Goal: Information Seeking & Learning: Learn about a topic

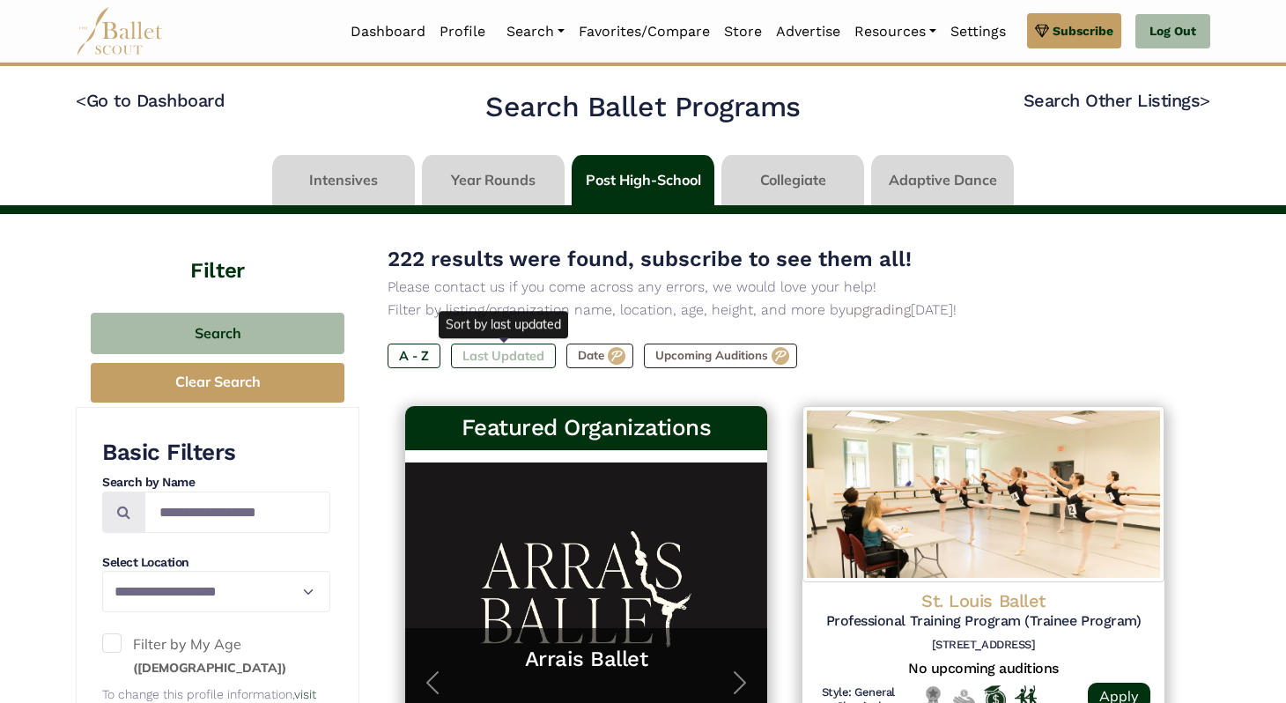
click at [474, 354] on label "Last Updated" at bounding box center [503, 356] width 105 height 25
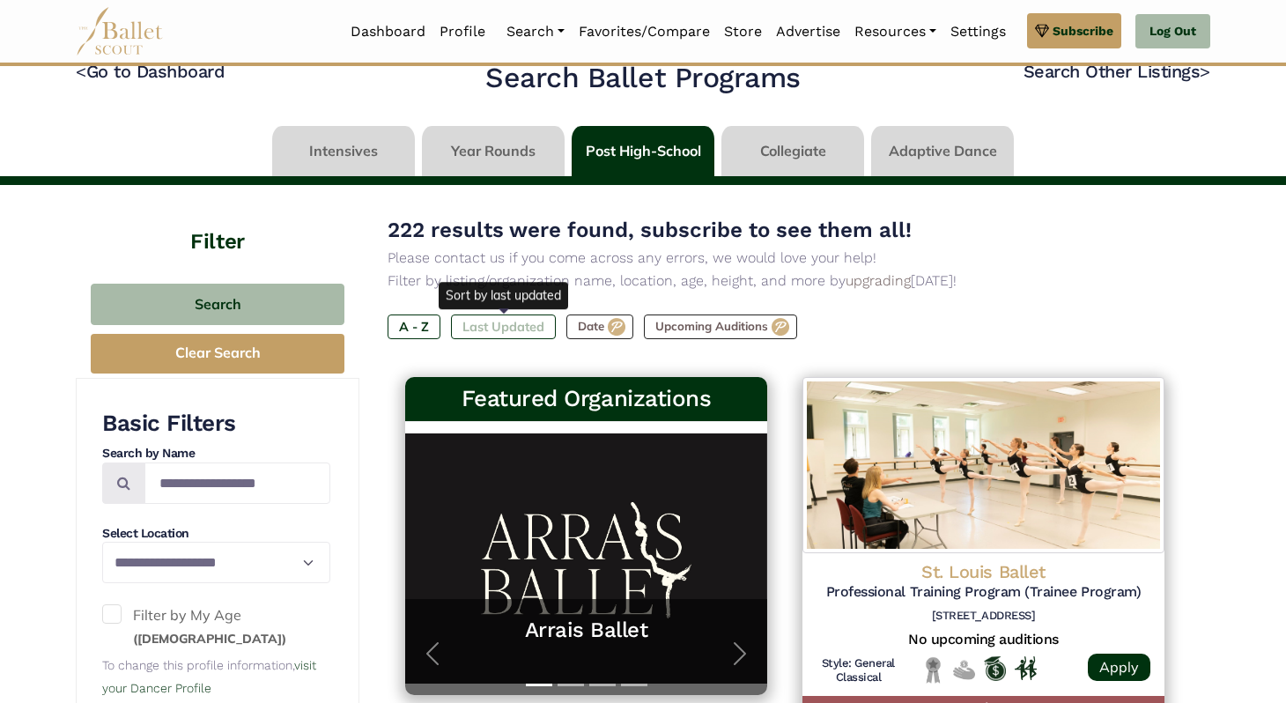
scroll to position [37, 0]
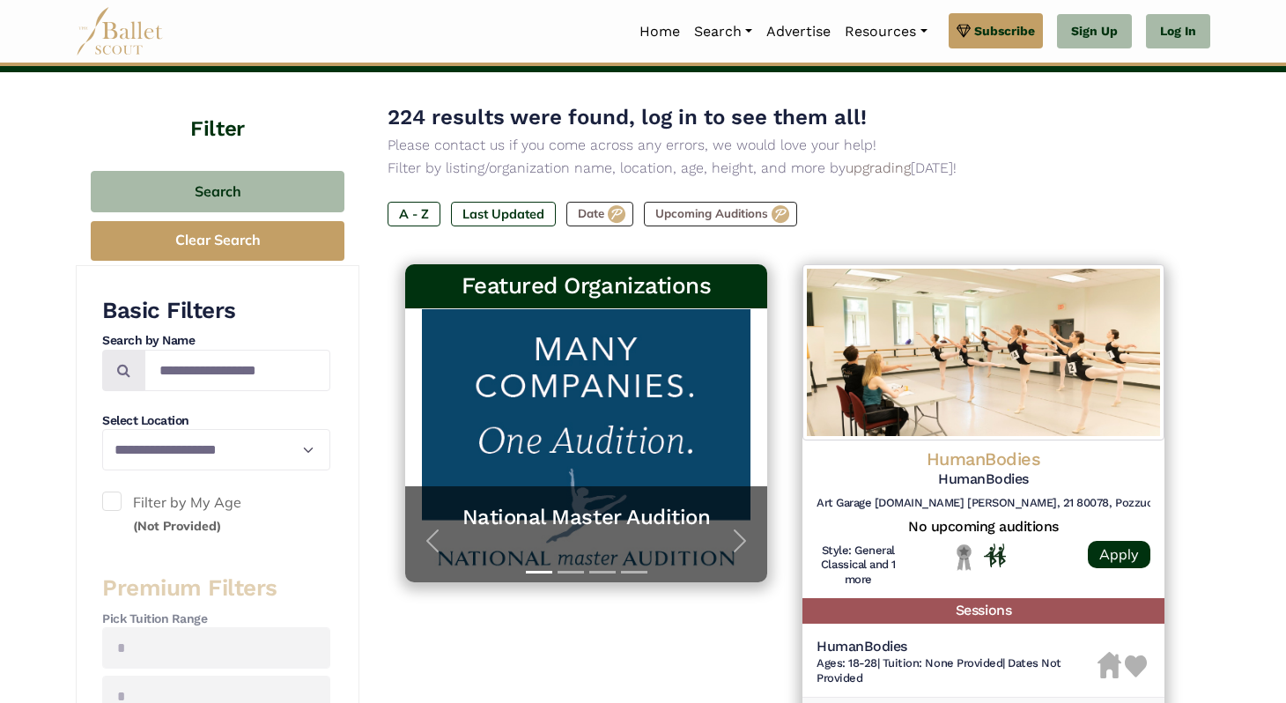
scroll to position [138, 0]
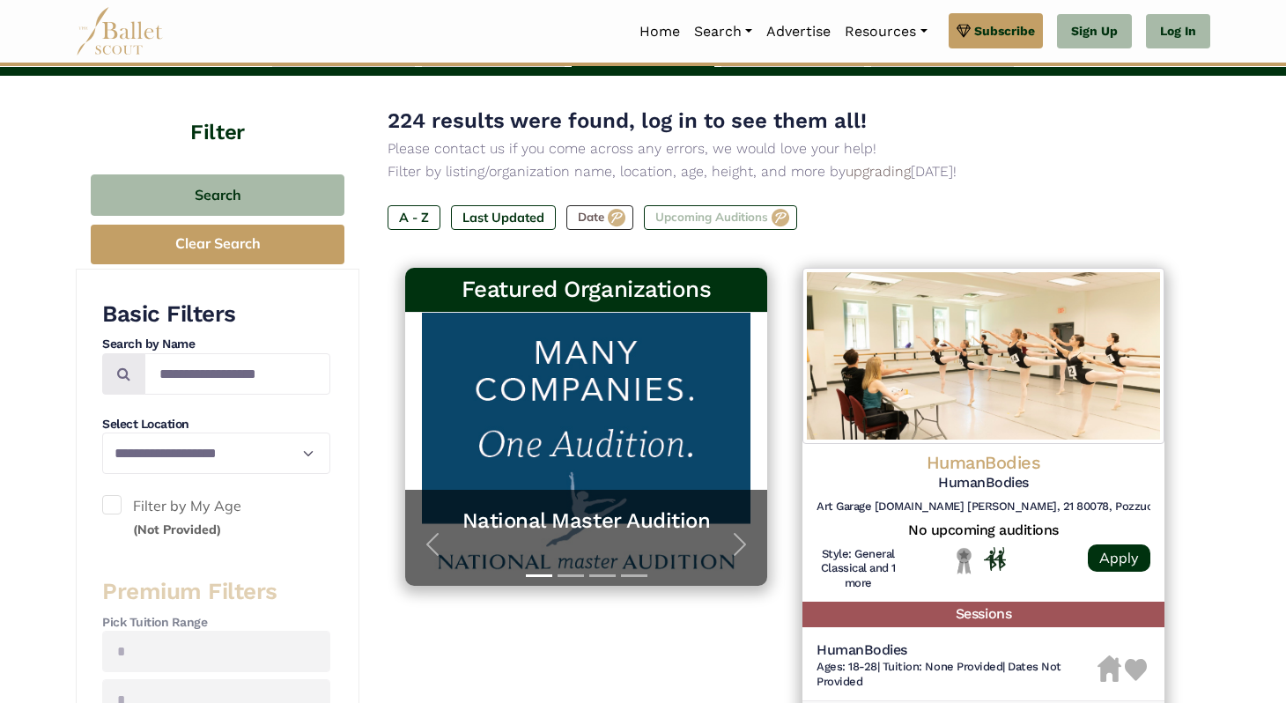
click at [683, 212] on label "Upcoming Auditions" at bounding box center [720, 217] width 153 height 25
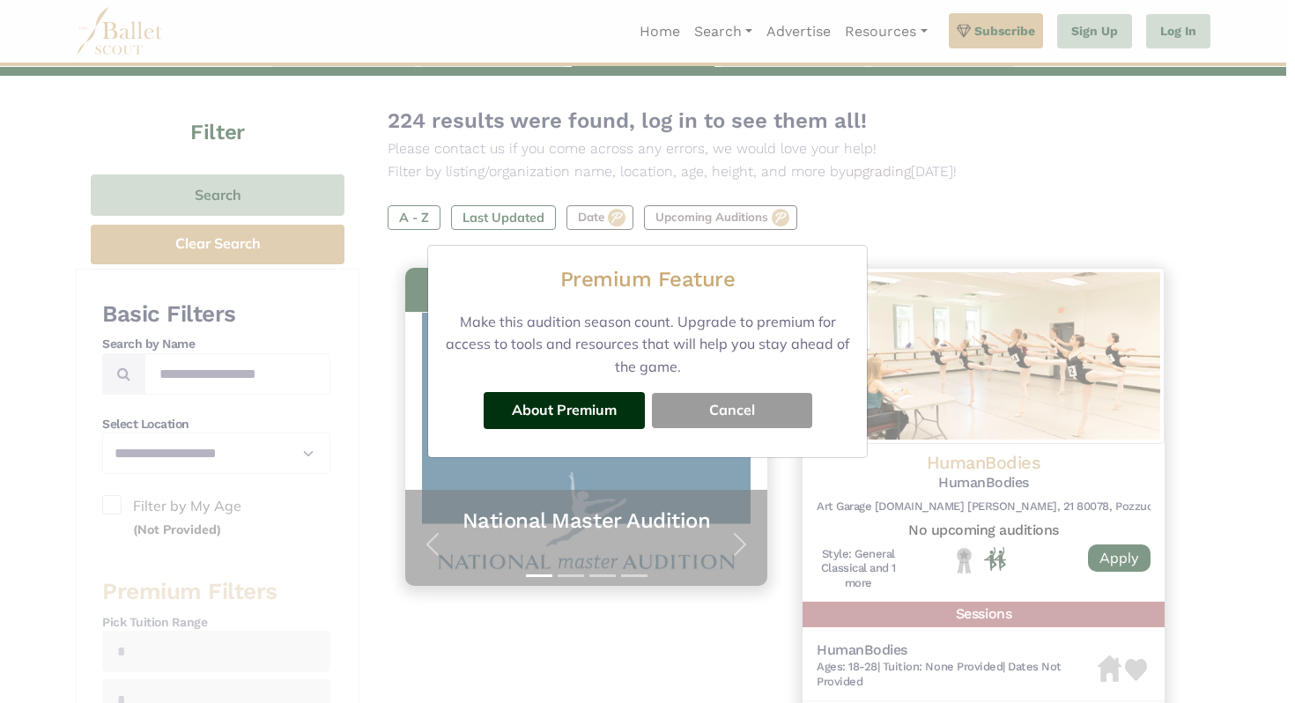
click at [690, 413] on button "Cancel" at bounding box center [732, 410] width 160 height 35
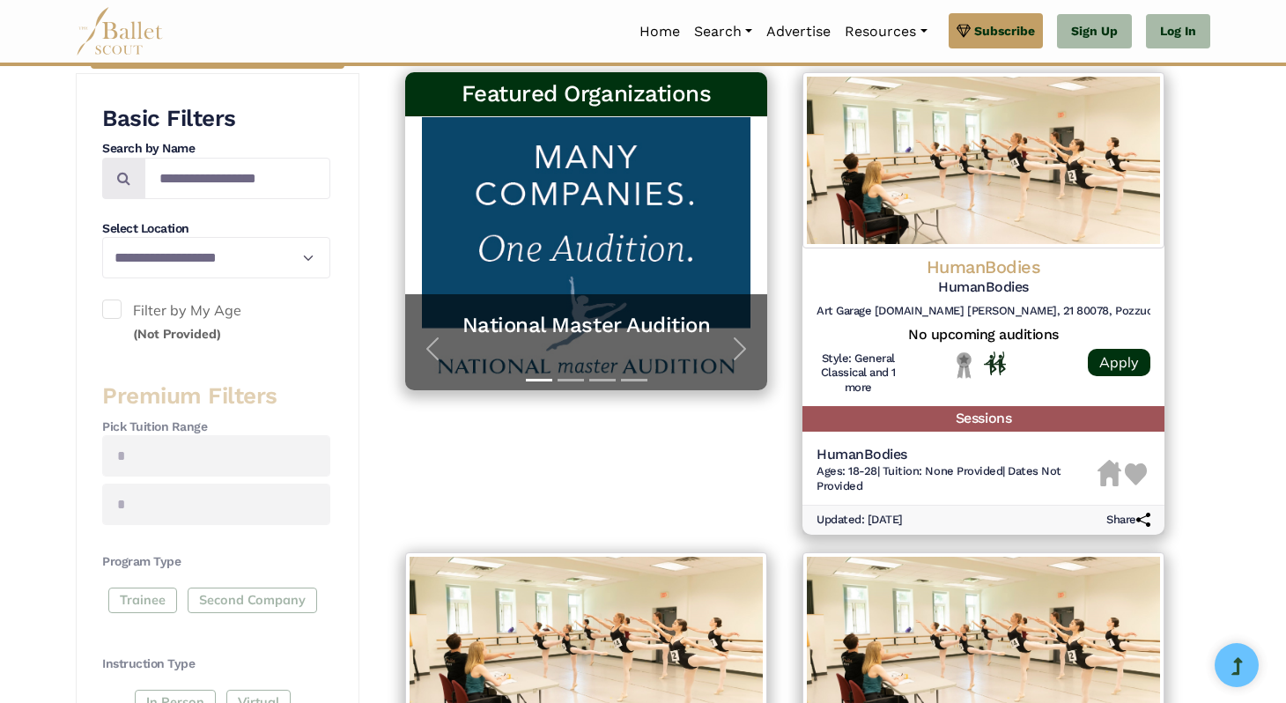
scroll to position [0, 0]
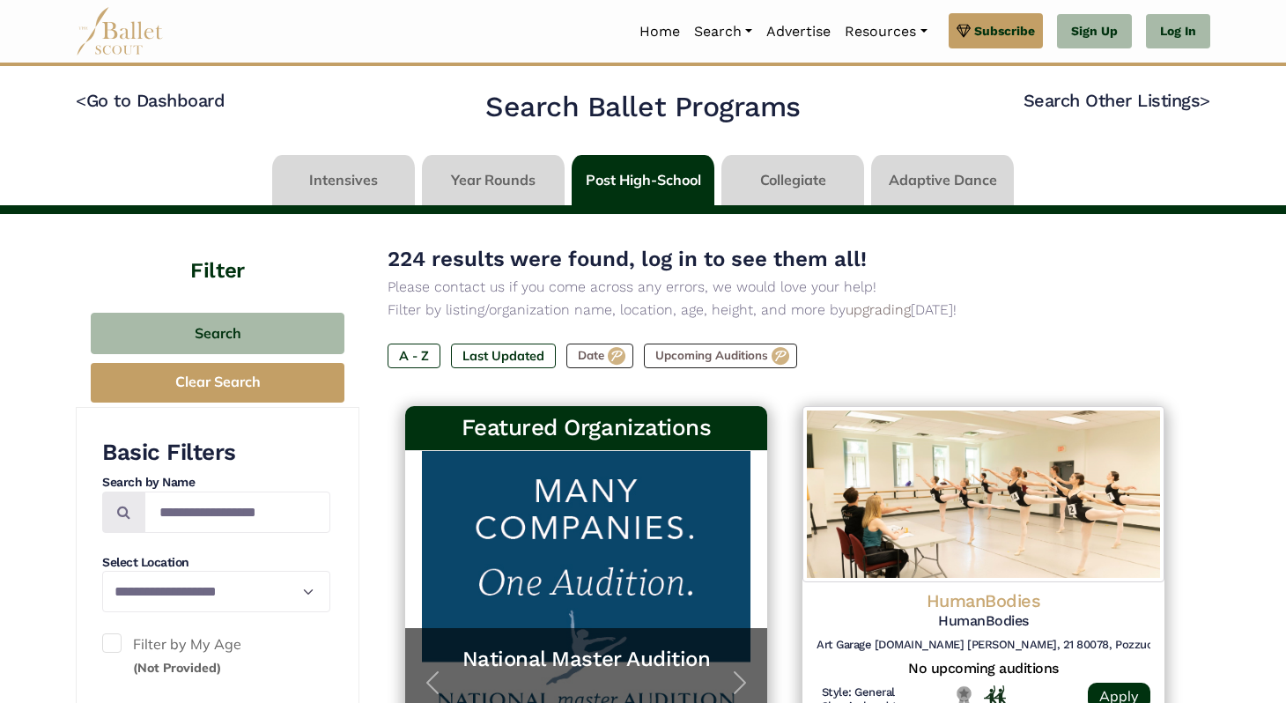
click at [612, 175] on link at bounding box center [643, 180] width 143 height 50
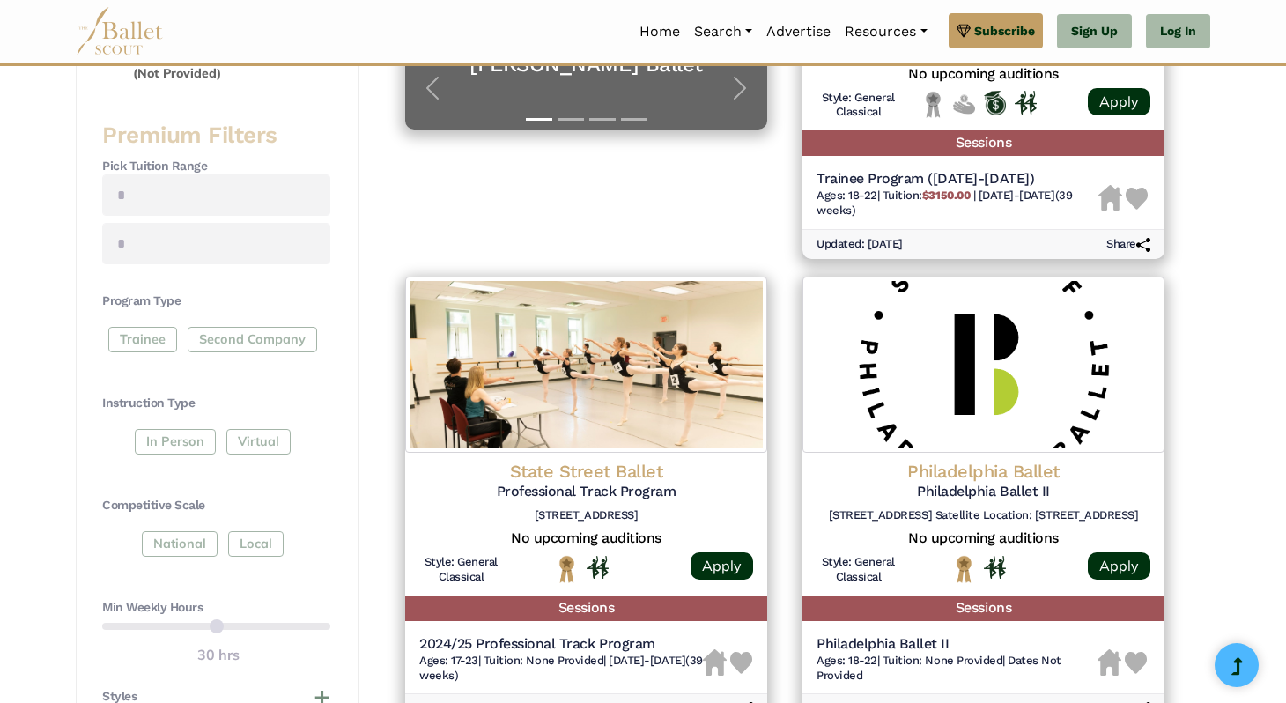
scroll to position [609, 0]
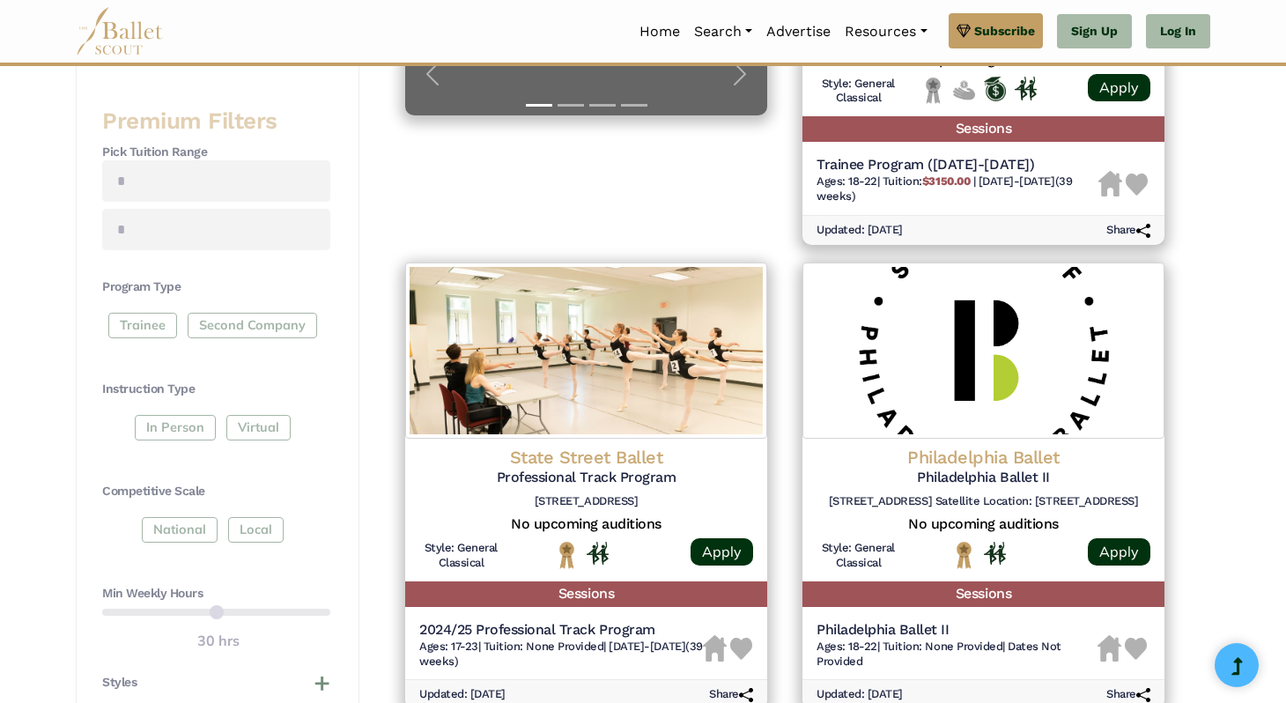
click at [142, 328] on div "Trainee Second Company" at bounding box center [216, 329] width 228 height 32
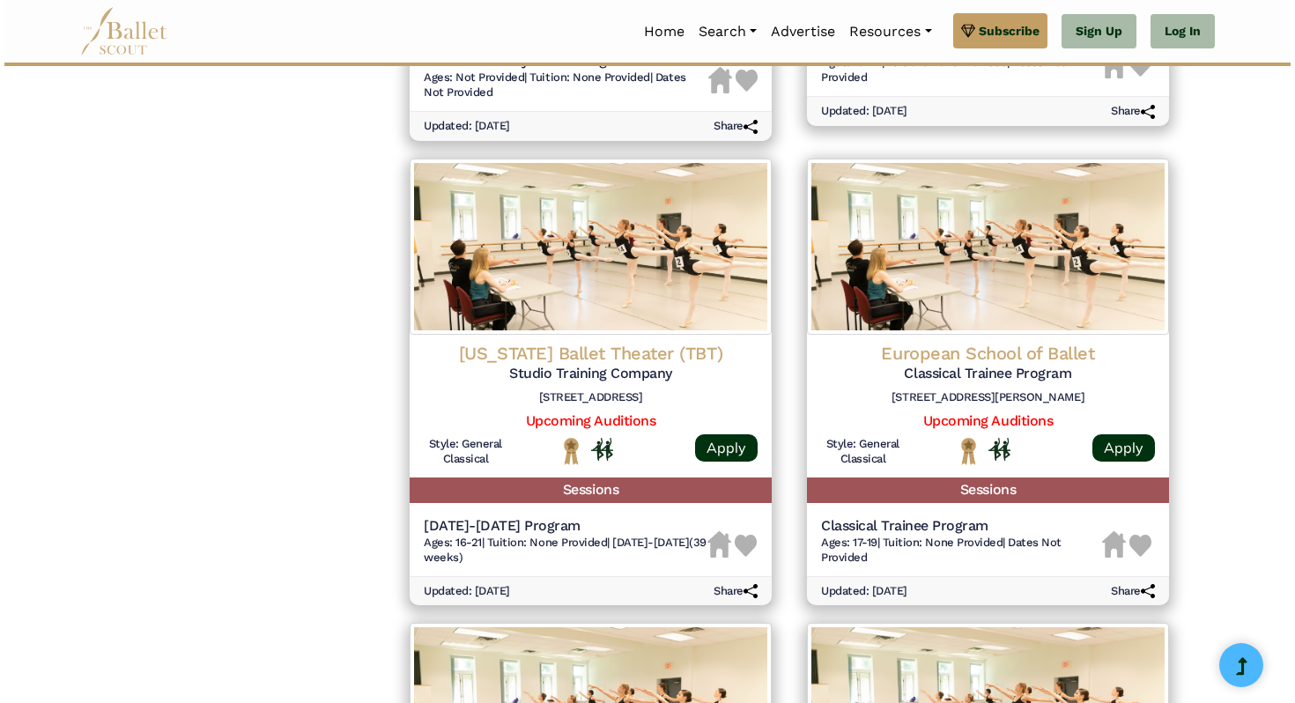
scroll to position [1660, 0]
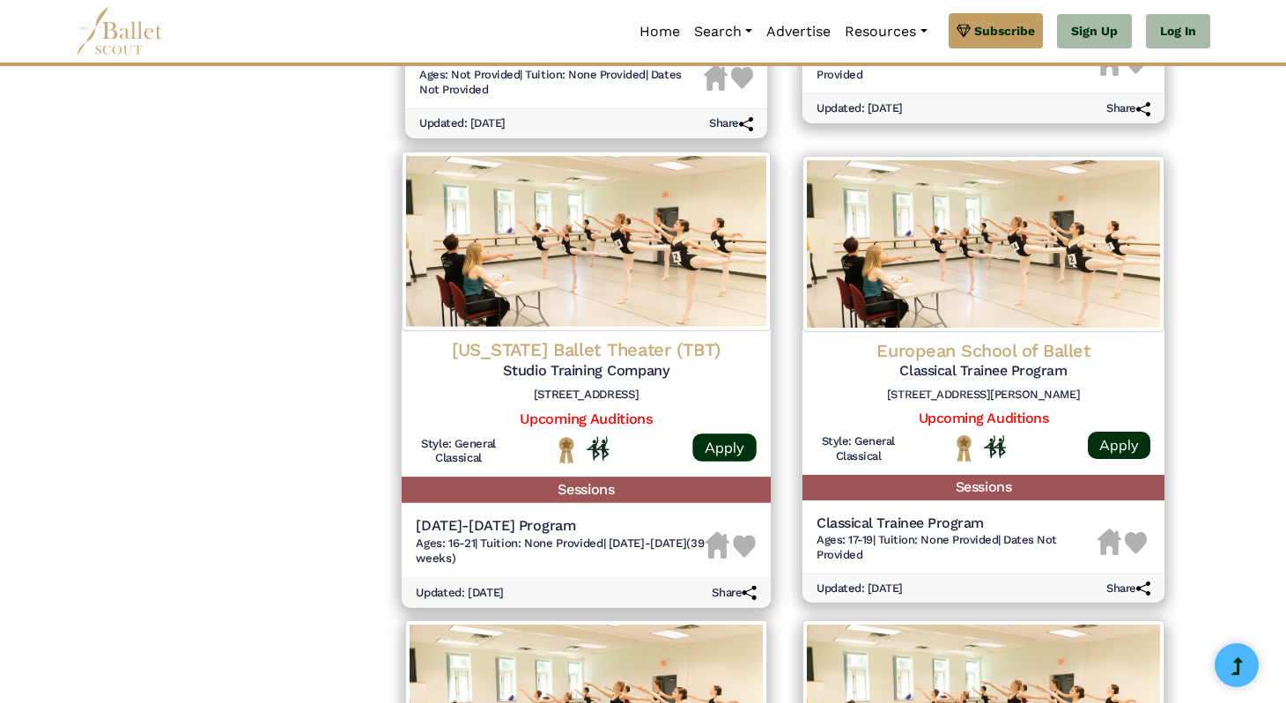
click at [533, 345] on h4 "Texas Ballet Theater (TBT)" at bounding box center [586, 350] width 341 height 24
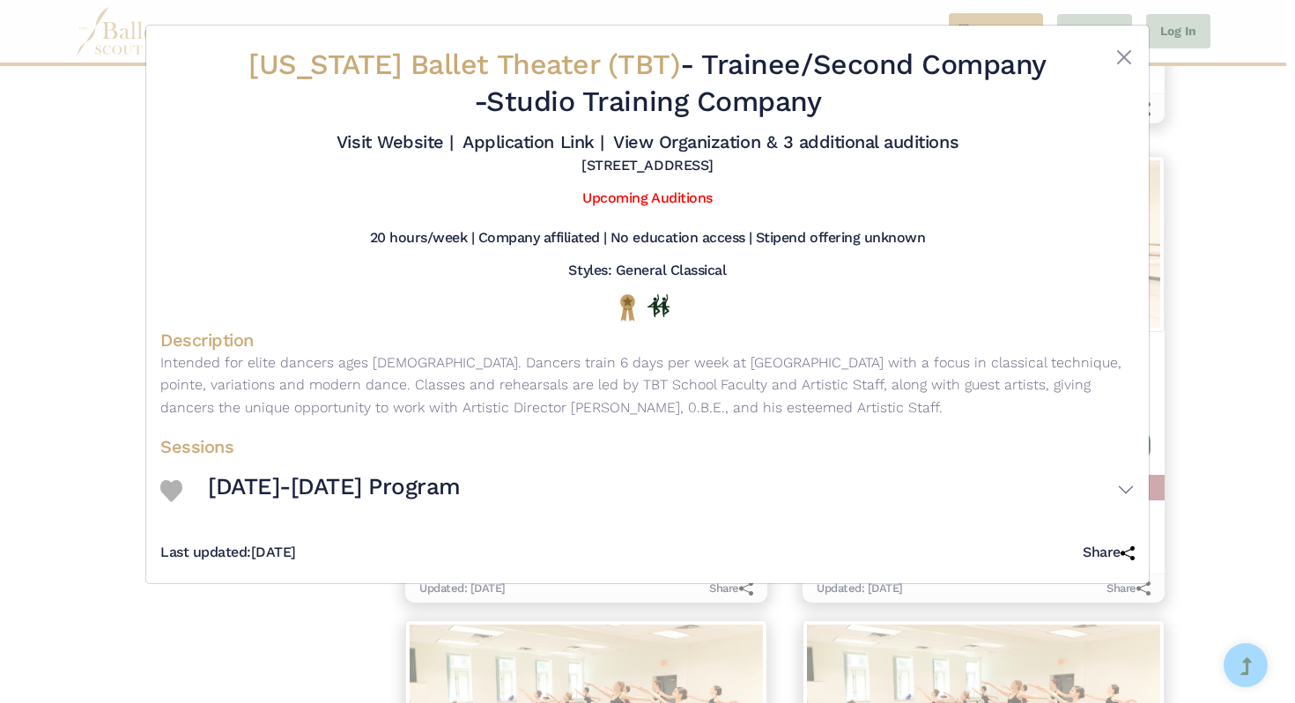
click at [89, 374] on div "Texas Ballet Theater (TBT) - Trainee/Second Company - Studio Training Company V…" at bounding box center [647, 351] width 1295 height 703
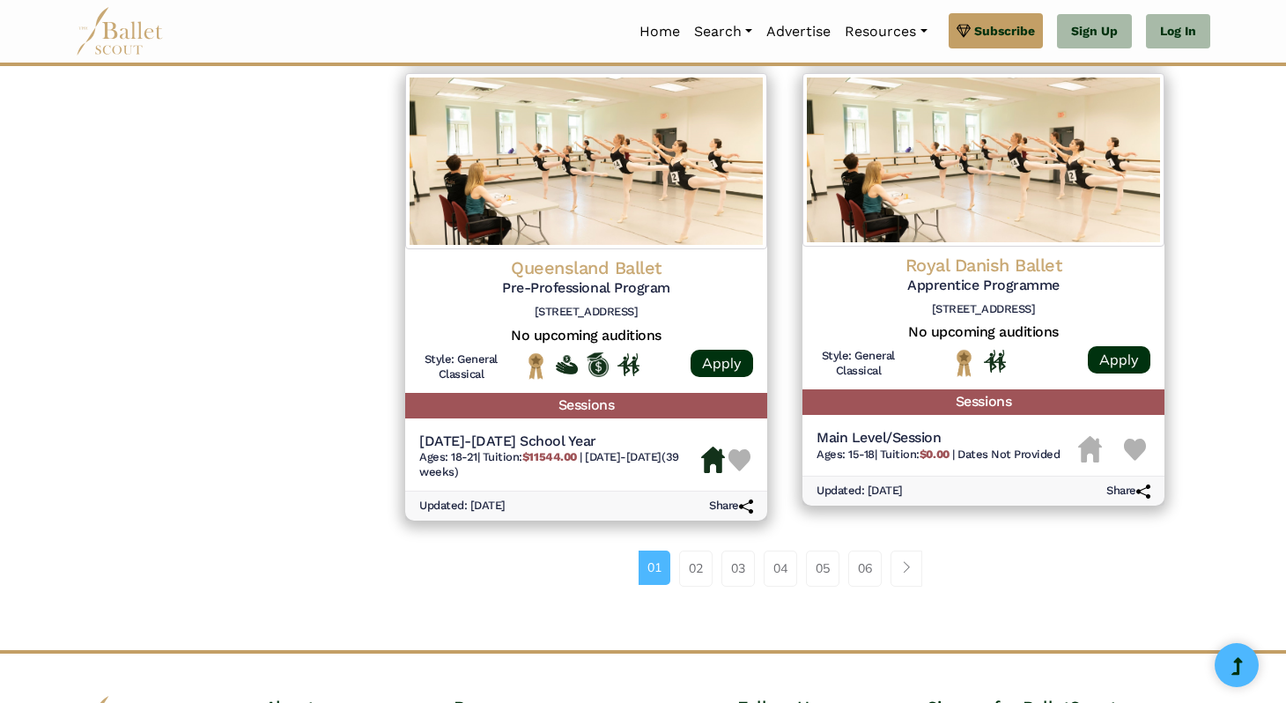
scroll to position [2339, 0]
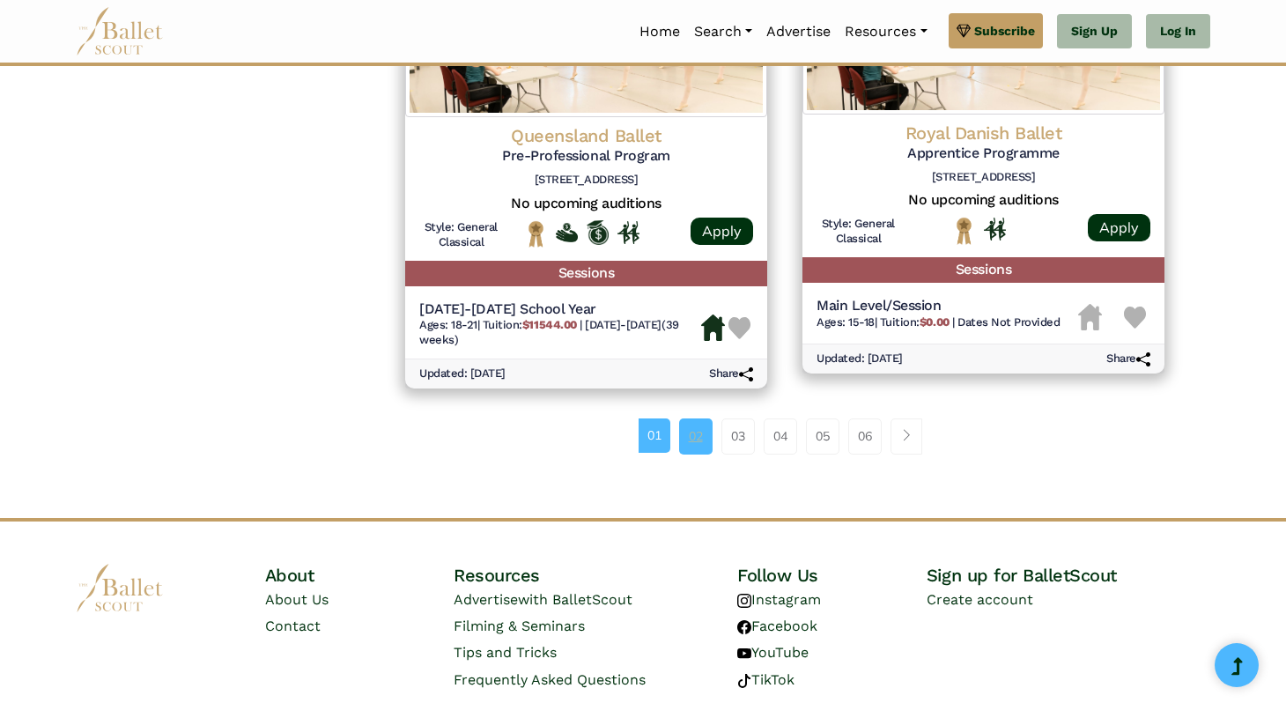
click at [685, 444] on link "02" at bounding box center [695, 436] width 33 height 35
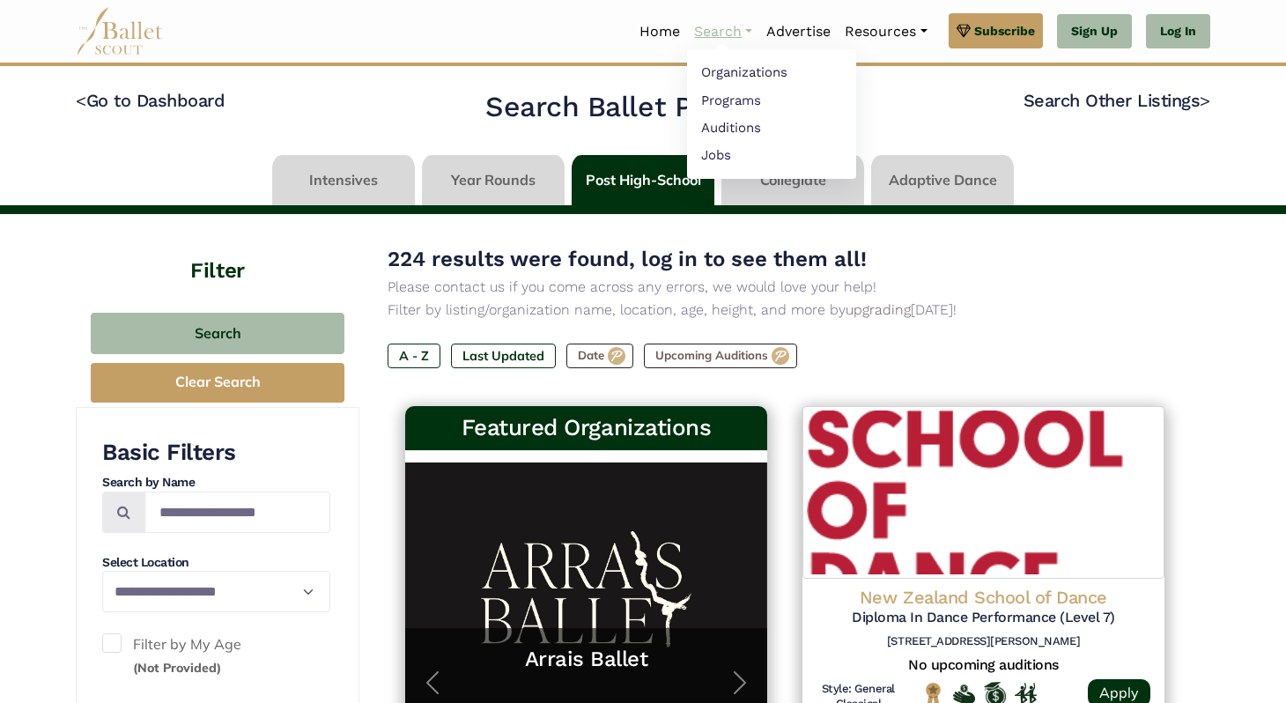
click at [701, 34] on link "Search" at bounding box center [723, 31] width 72 height 37
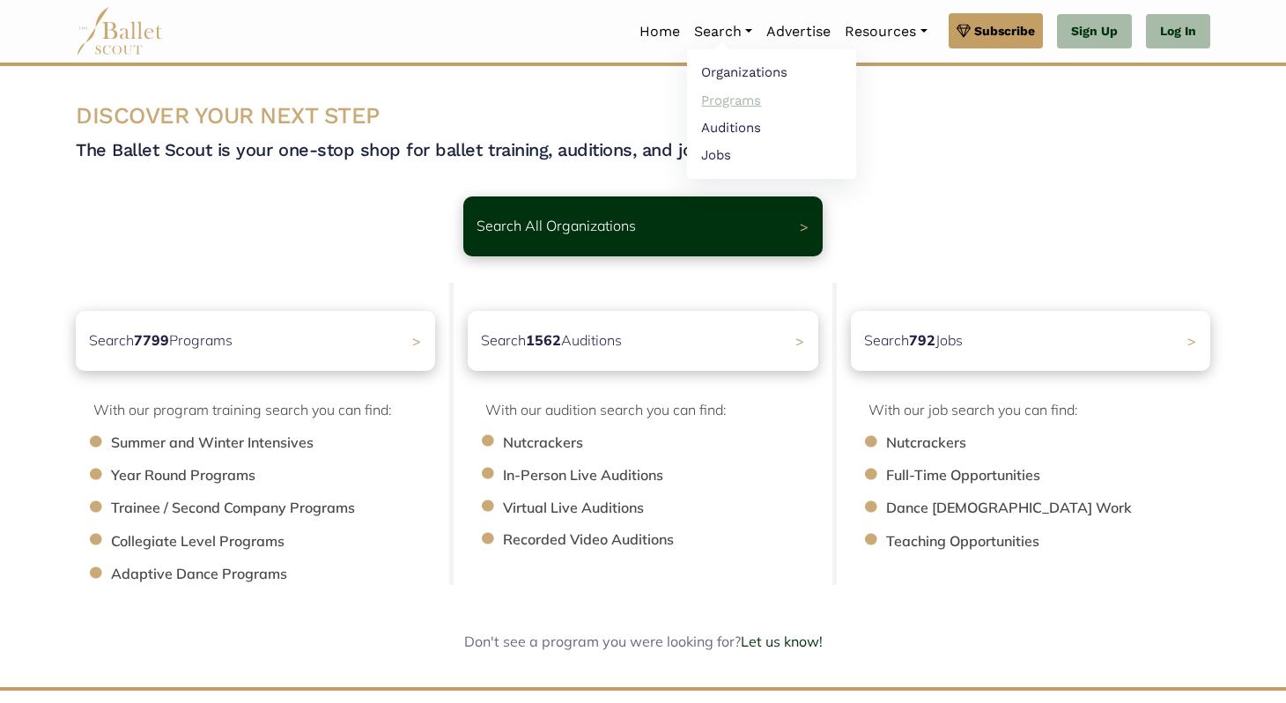
click at [708, 100] on link "Programs" at bounding box center [771, 99] width 169 height 27
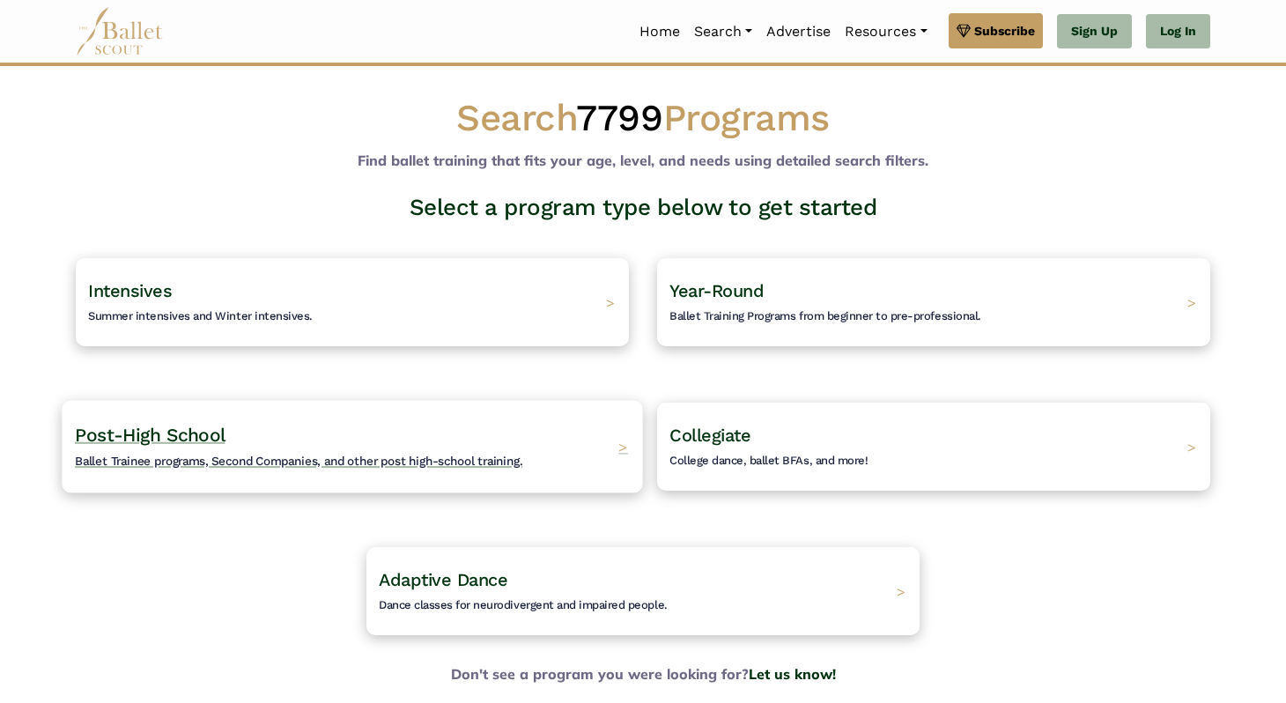
click at [549, 437] on div "Post-High School Ballet Trainee programs, Second Companies, and other post high…" at bounding box center [352, 446] width 581 height 93
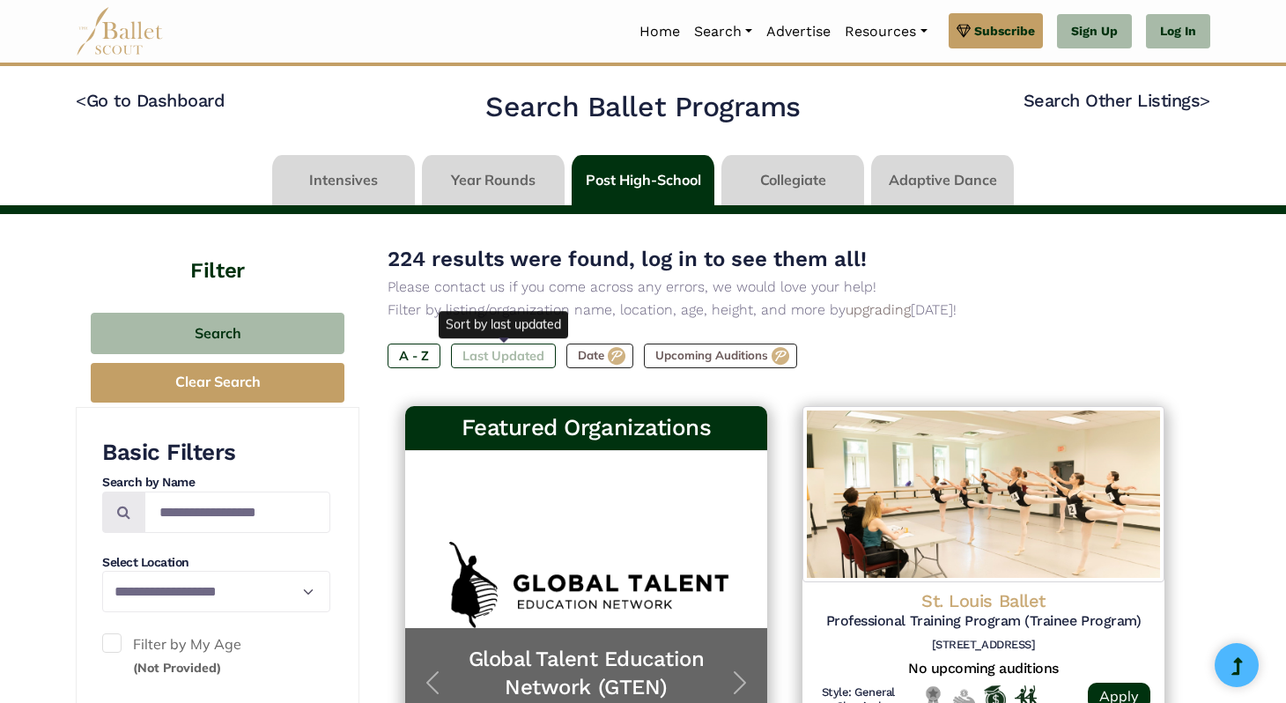
click at [485, 355] on label "Last Updated" at bounding box center [503, 356] width 105 height 25
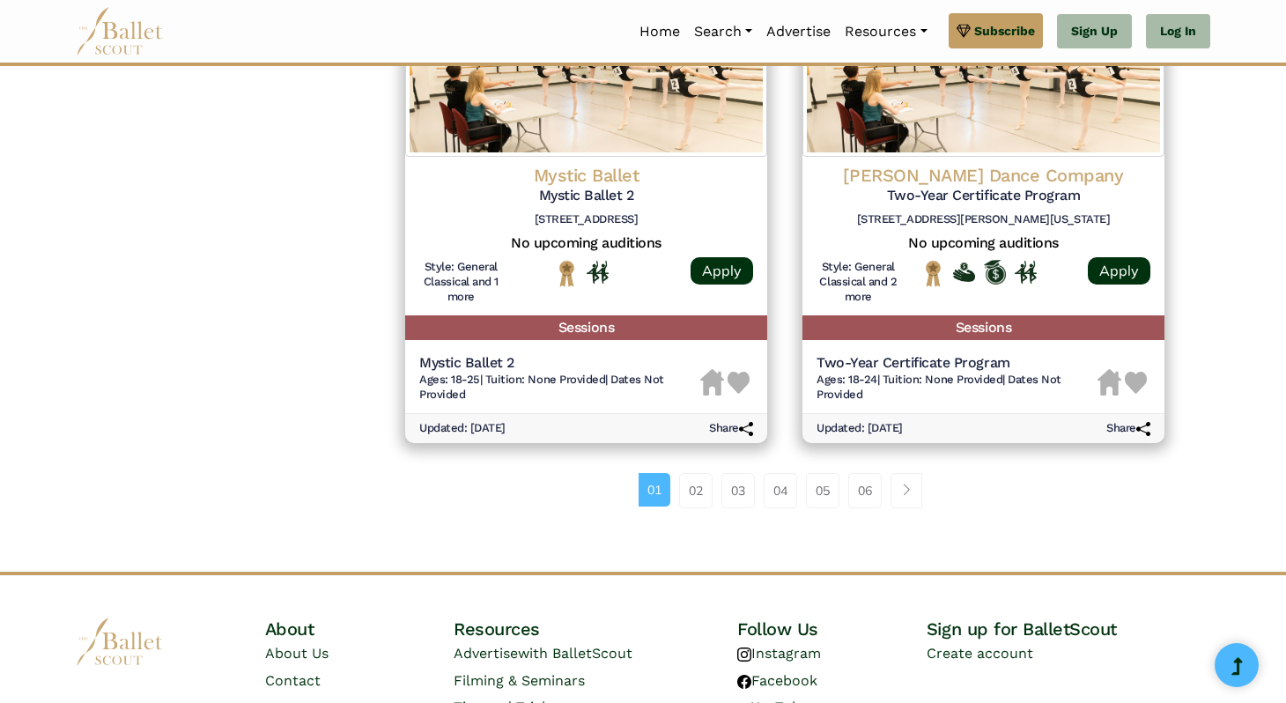
scroll to position [2337, 0]
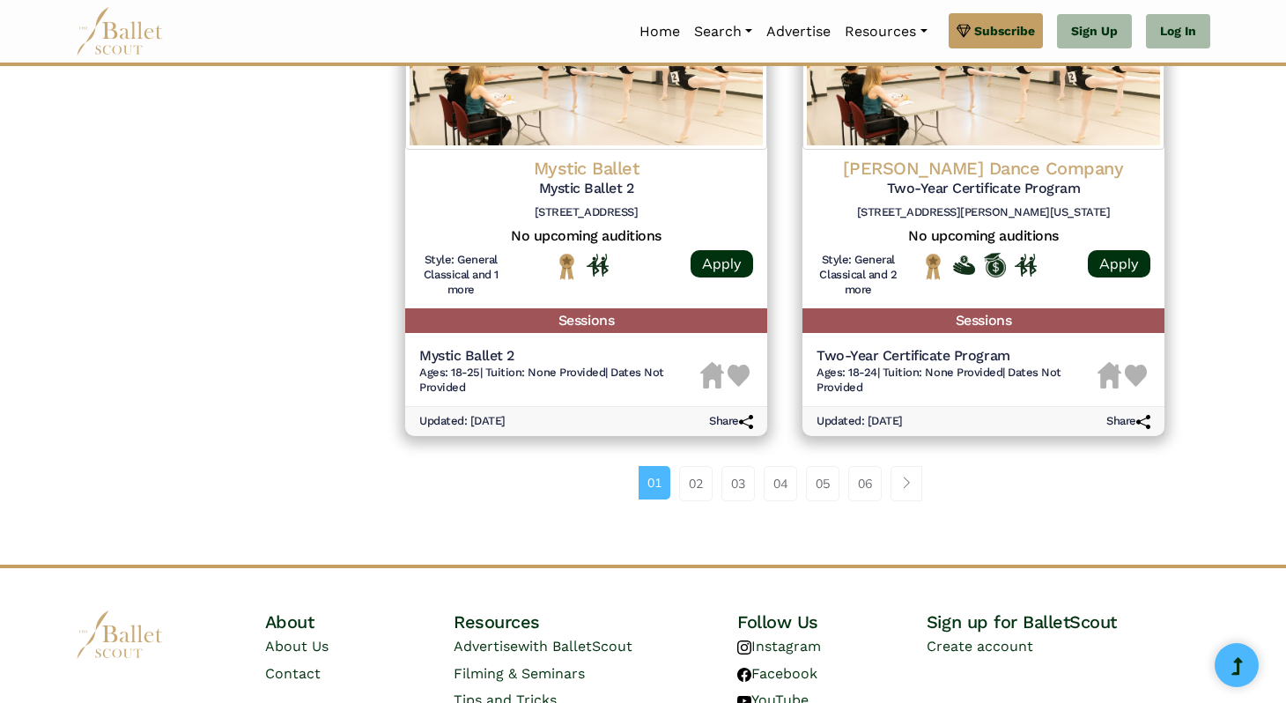
click at [695, 504] on div "01 02 03 04 05 06" at bounding box center [785, 491] width 795 height 92
click at [687, 493] on link "02" at bounding box center [695, 483] width 33 height 35
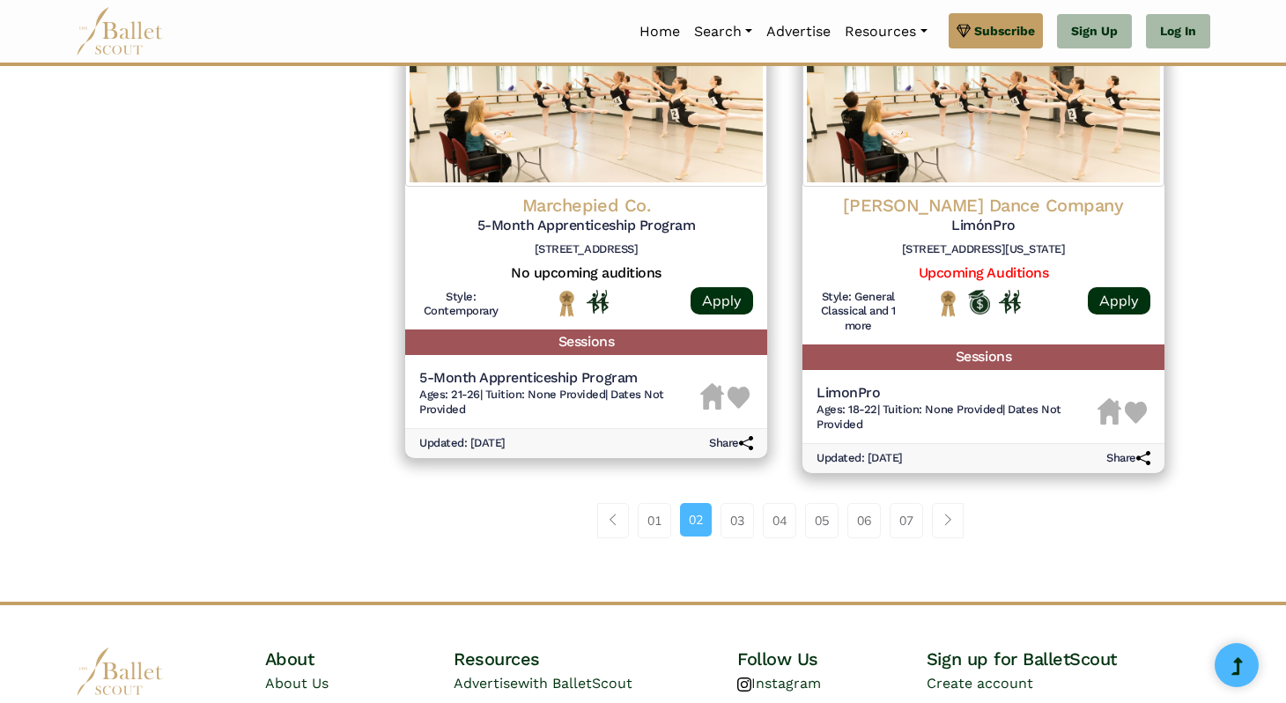
scroll to position [2370, 0]
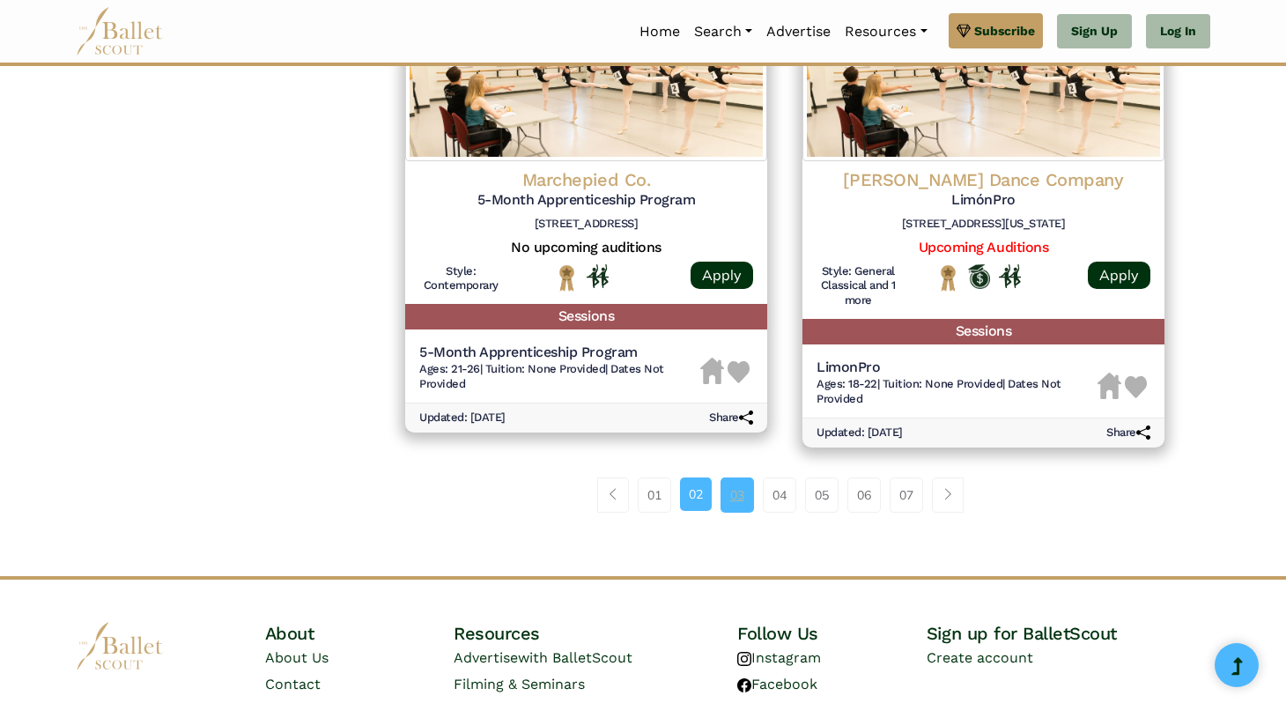
click at [733, 513] on link "03" at bounding box center [737, 495] width 33 height 35
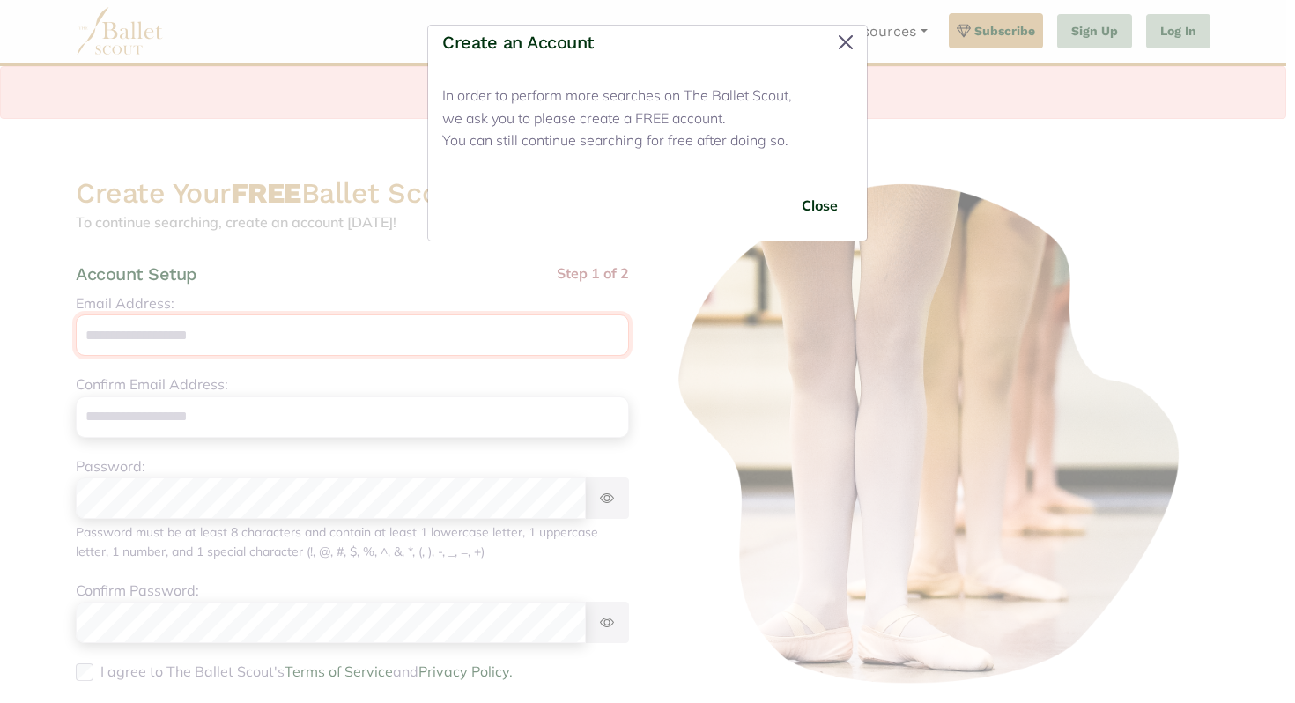
type input "**********"
click at [849, 41] on button "Close" at bounding box center [846, 42] width 28 height 28
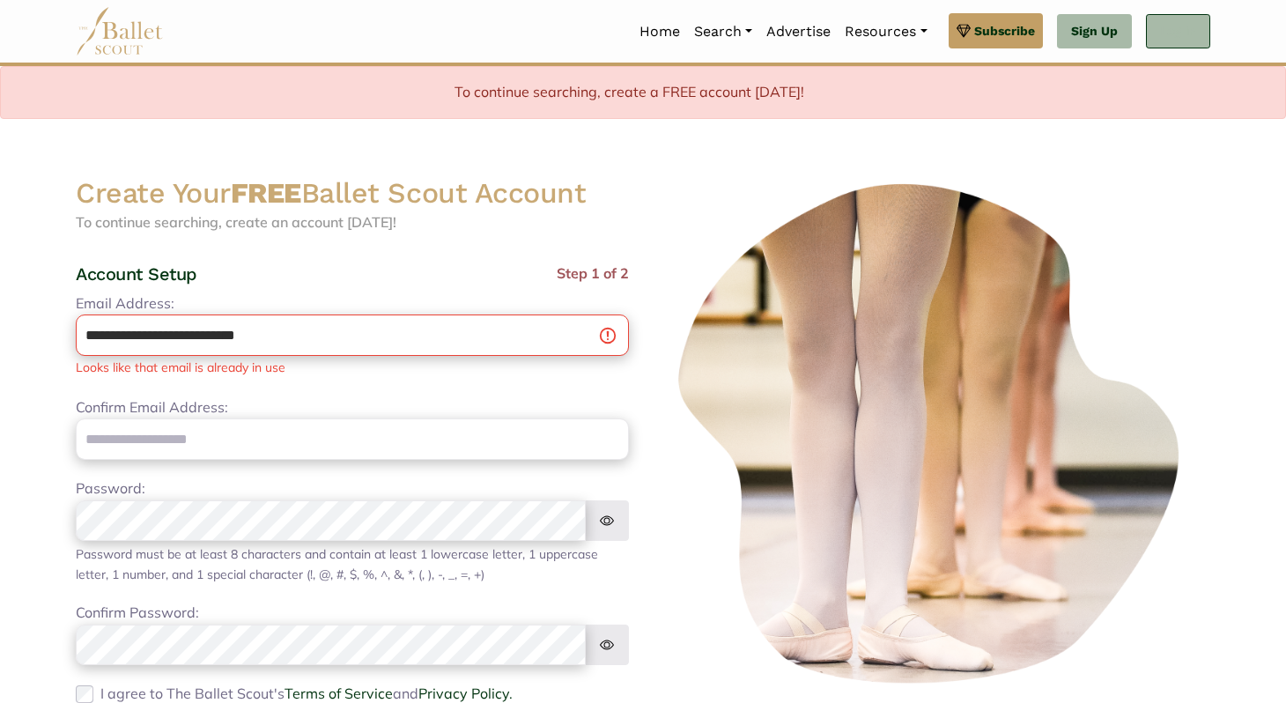
click at [1175, 25] on link "Log In" at bounding box center [1178, 31] width 64 height 35
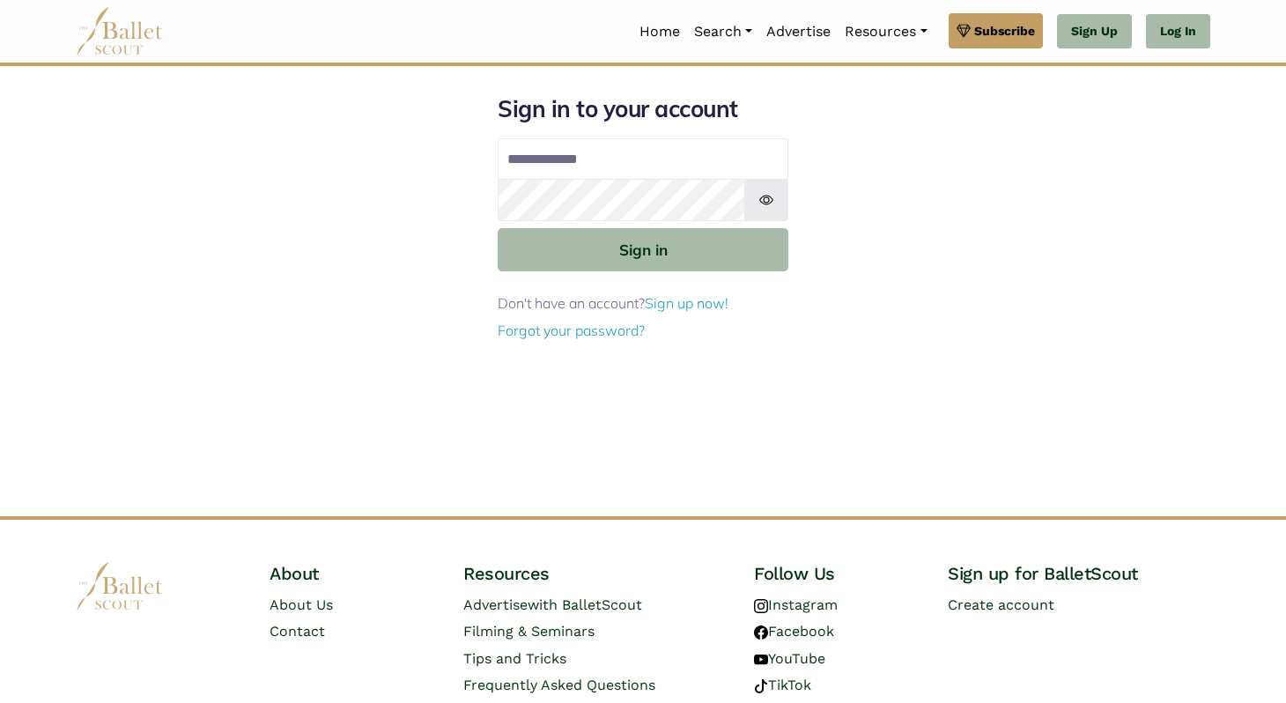
type input "**********"
click at [763, 204] on img at bounding box center [767, 200] width 44 height 42
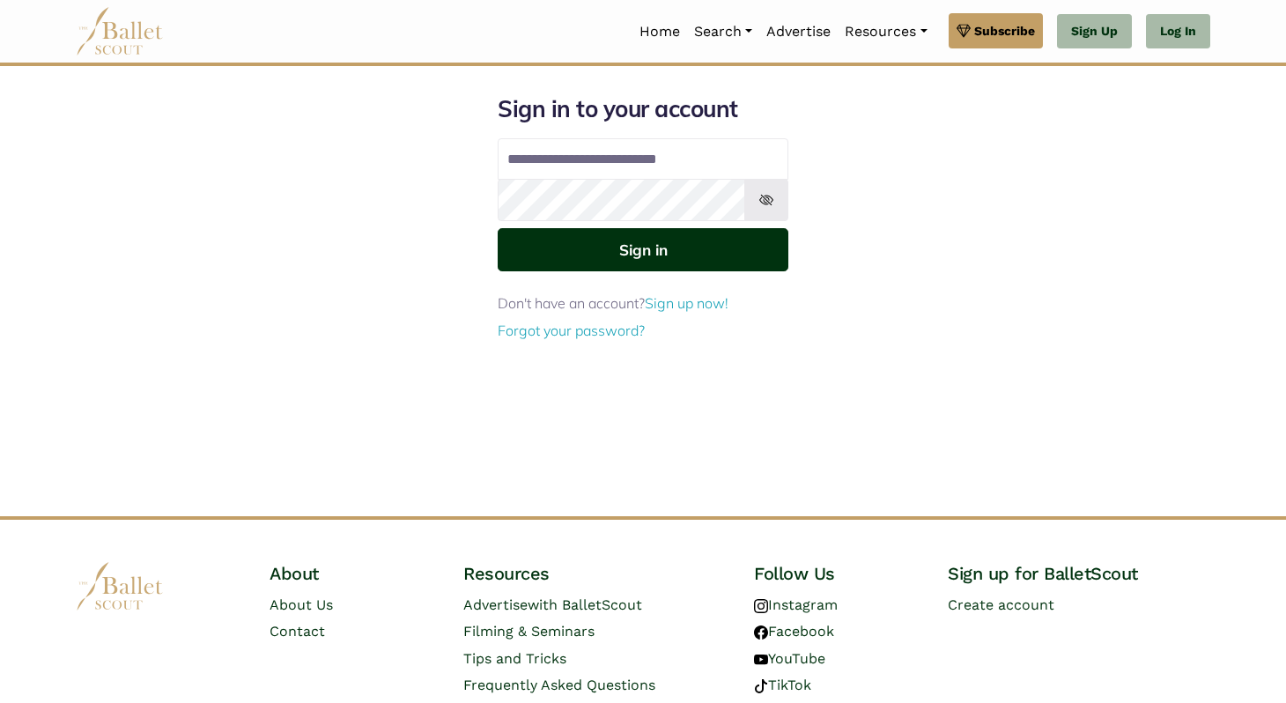
click at [738, 242] on button "Sign in" at bounding box center [643, 249] width 291 height 43
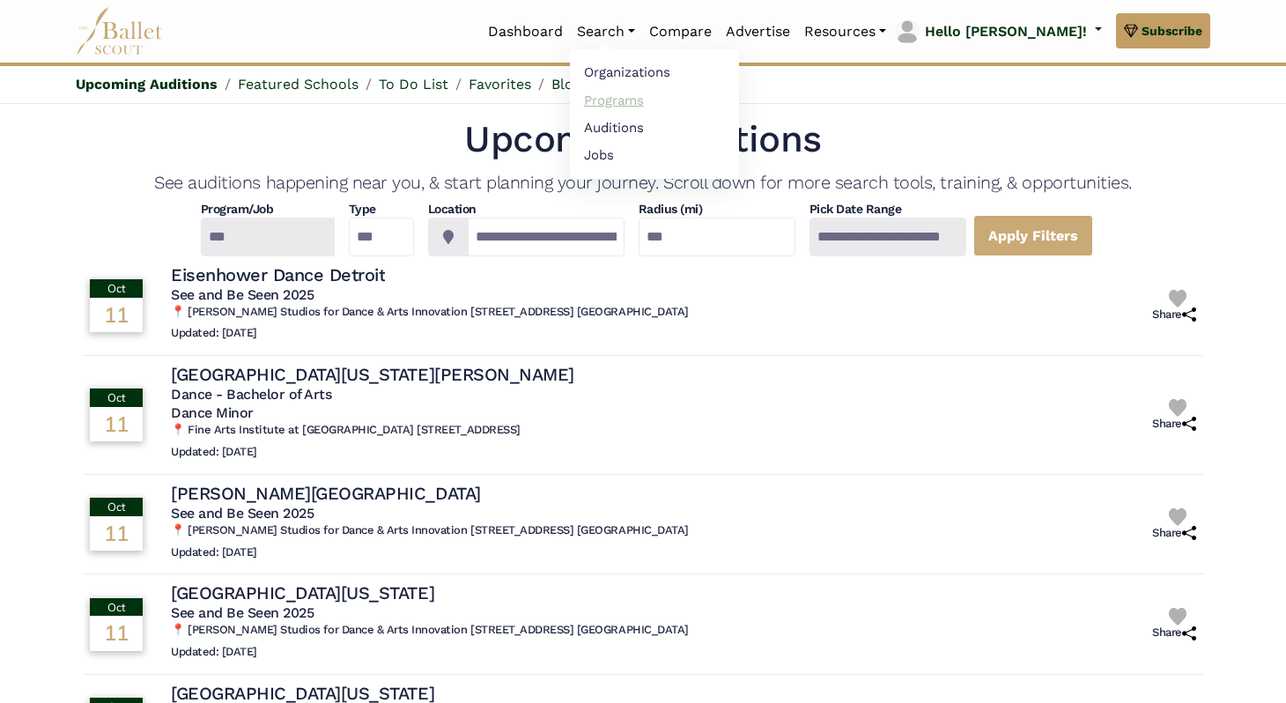
click at [658, 105] on link "Programs" at bounding box center [654, 99] width 169 height 27
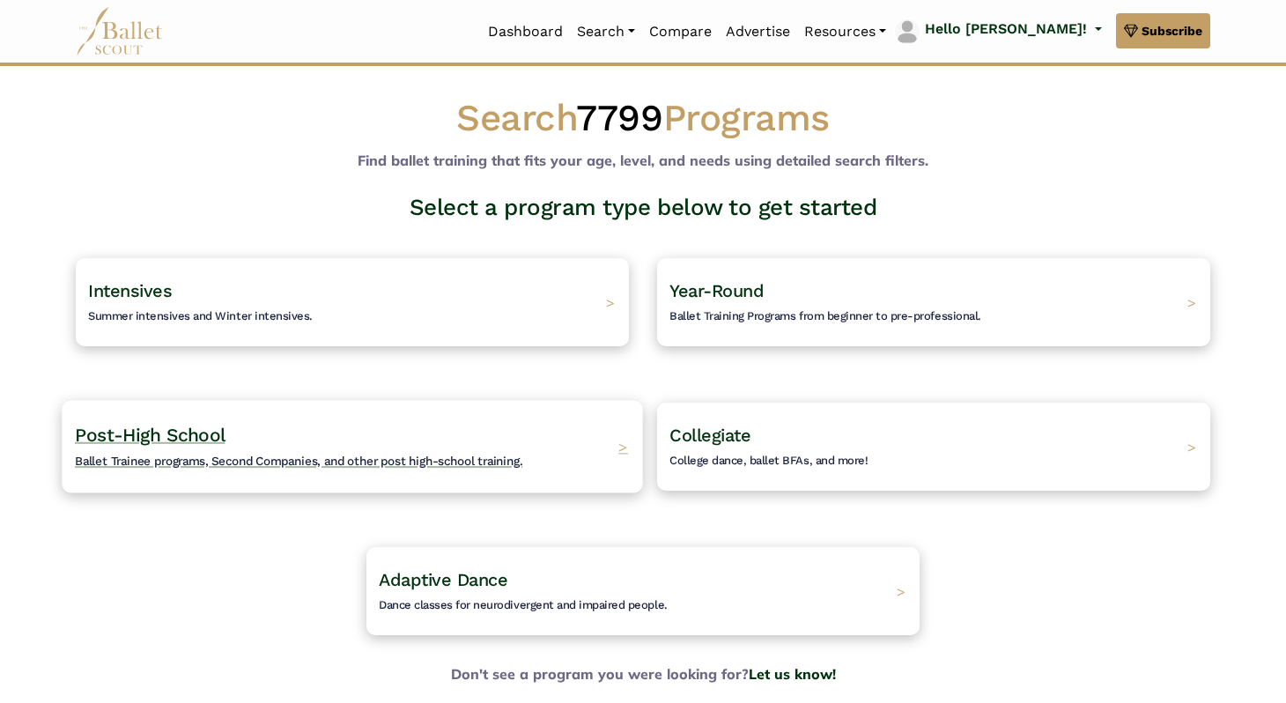
click at [447, 449] on h4 "Post-High School Ballet Trainee programs, Second Companies, and other post high…" at bounding box center [299, 447] width 448 height 48
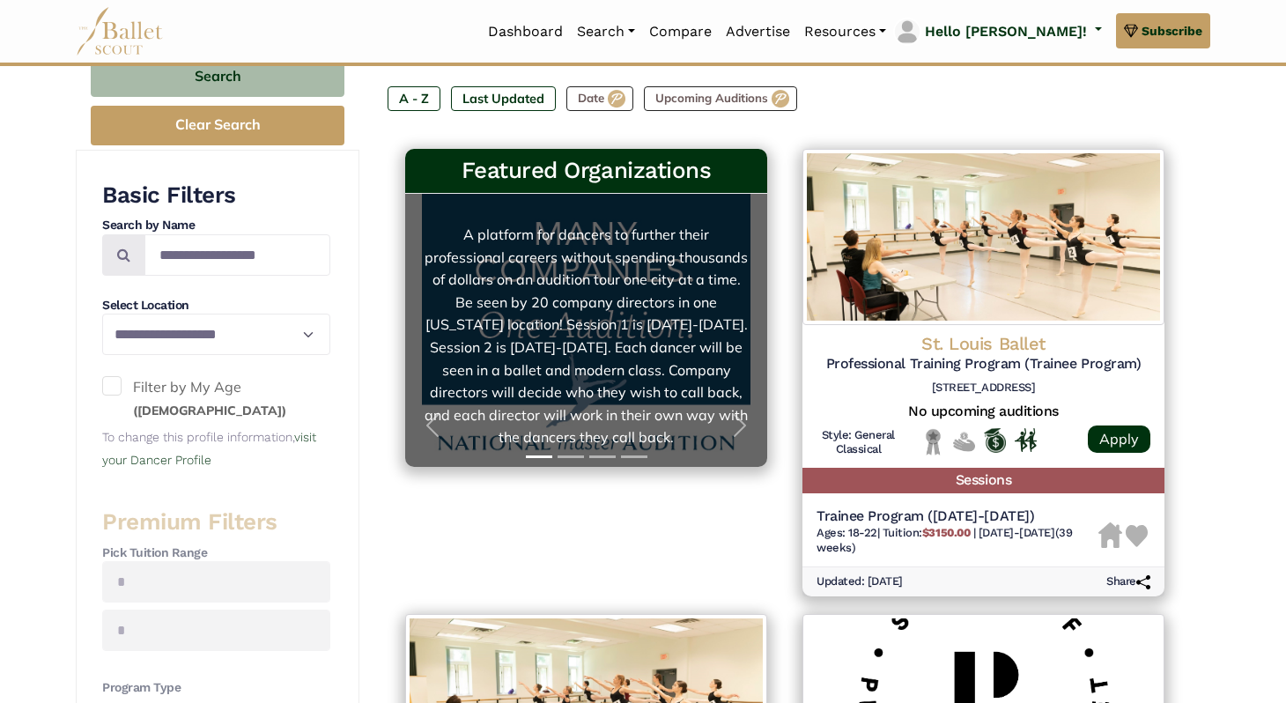
scroll to position [259, 0]
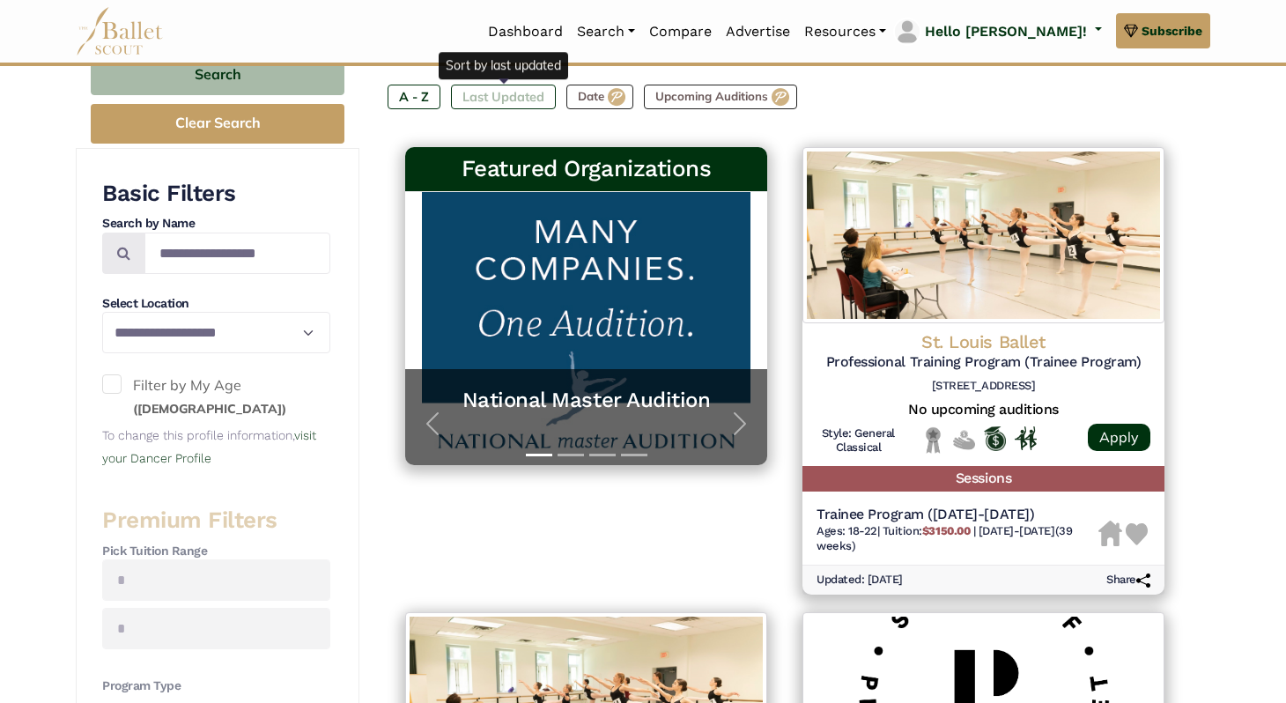
click at [476, 93] on label "Last Updated" at bounding box center [503, 97] width 105 height 25
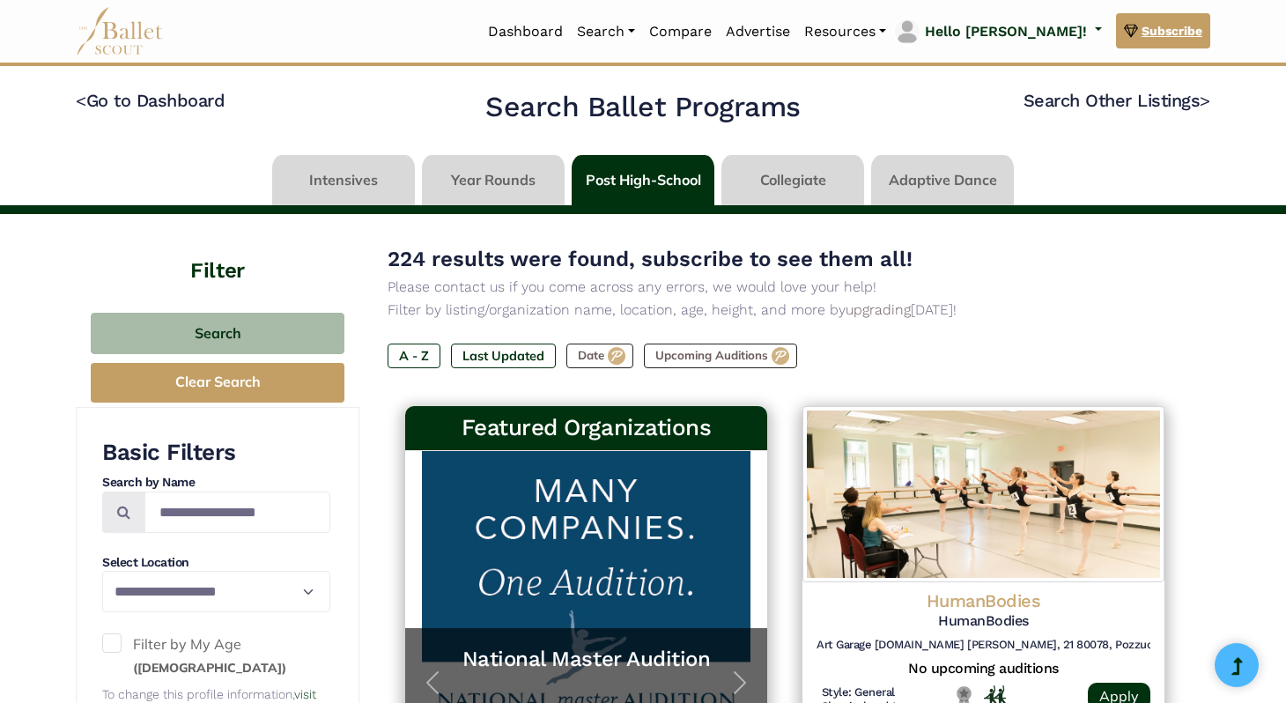
click at [1153, 14] on link "Subscribe" at bounding box center [1163, 30] width 94 height 35
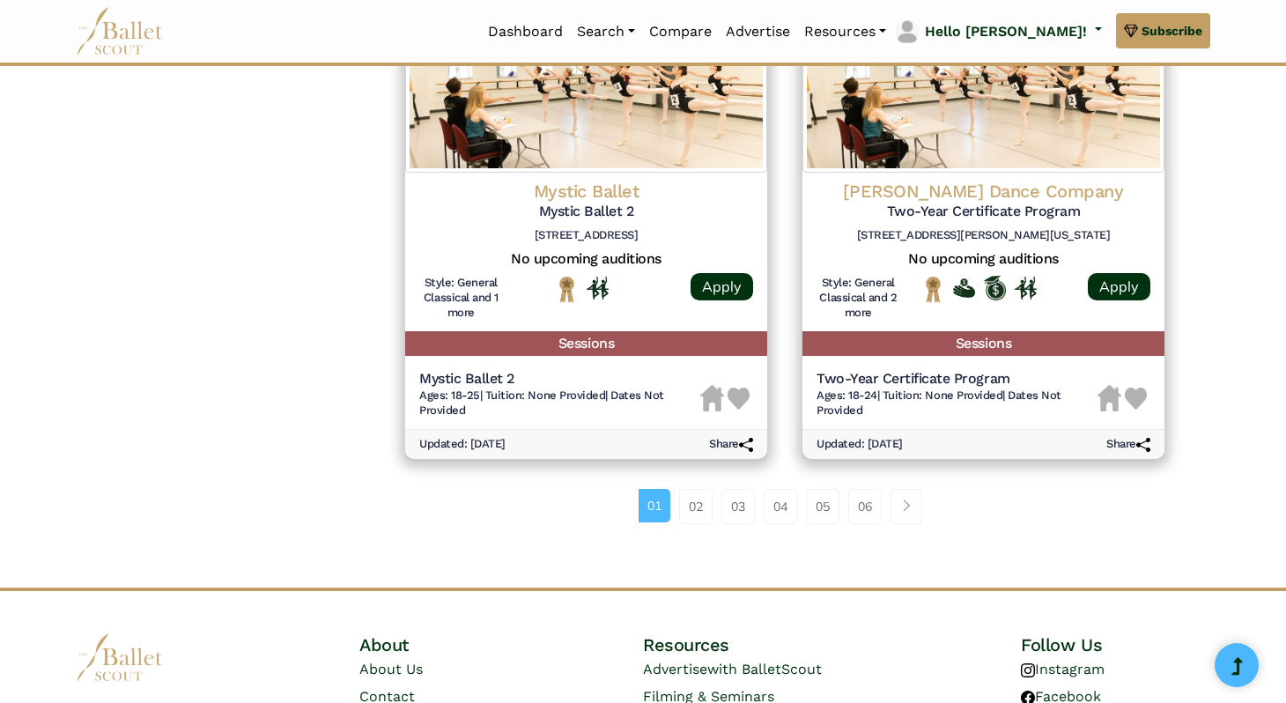
scroll to position [2315, 0]
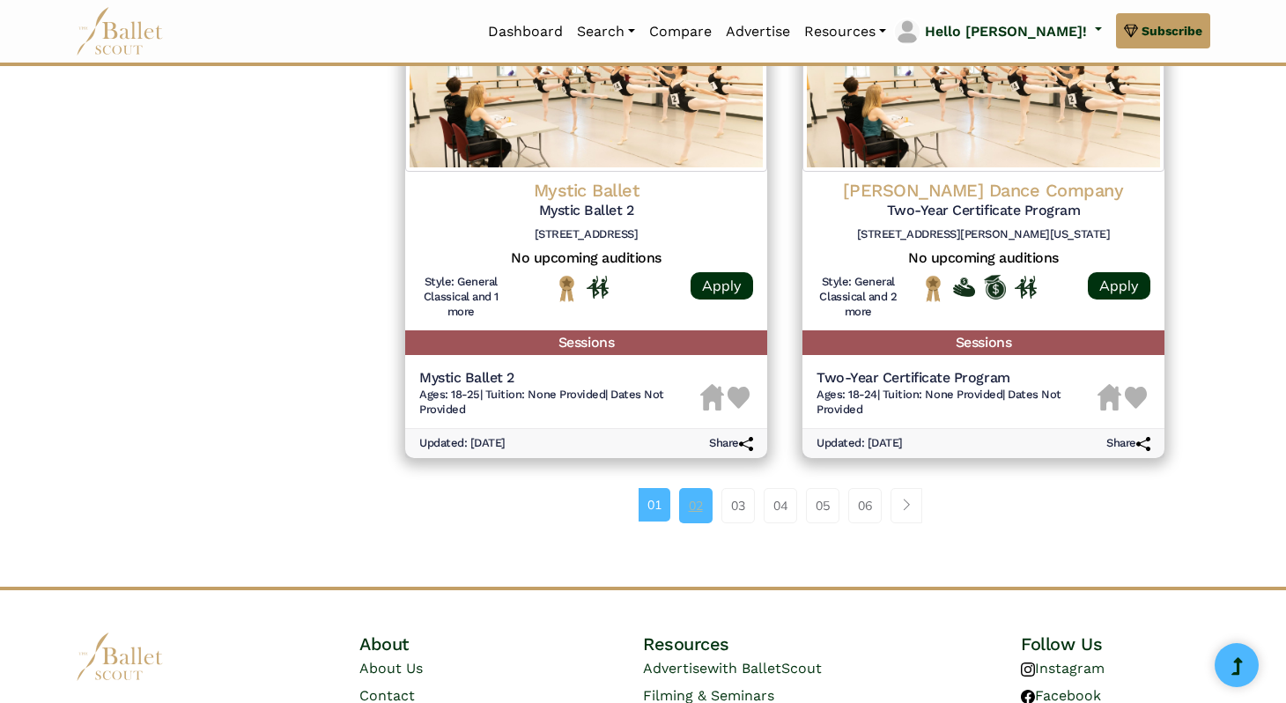
click at [706, 517] on link "02" at bounding box center [695, 505] width 33 height 35
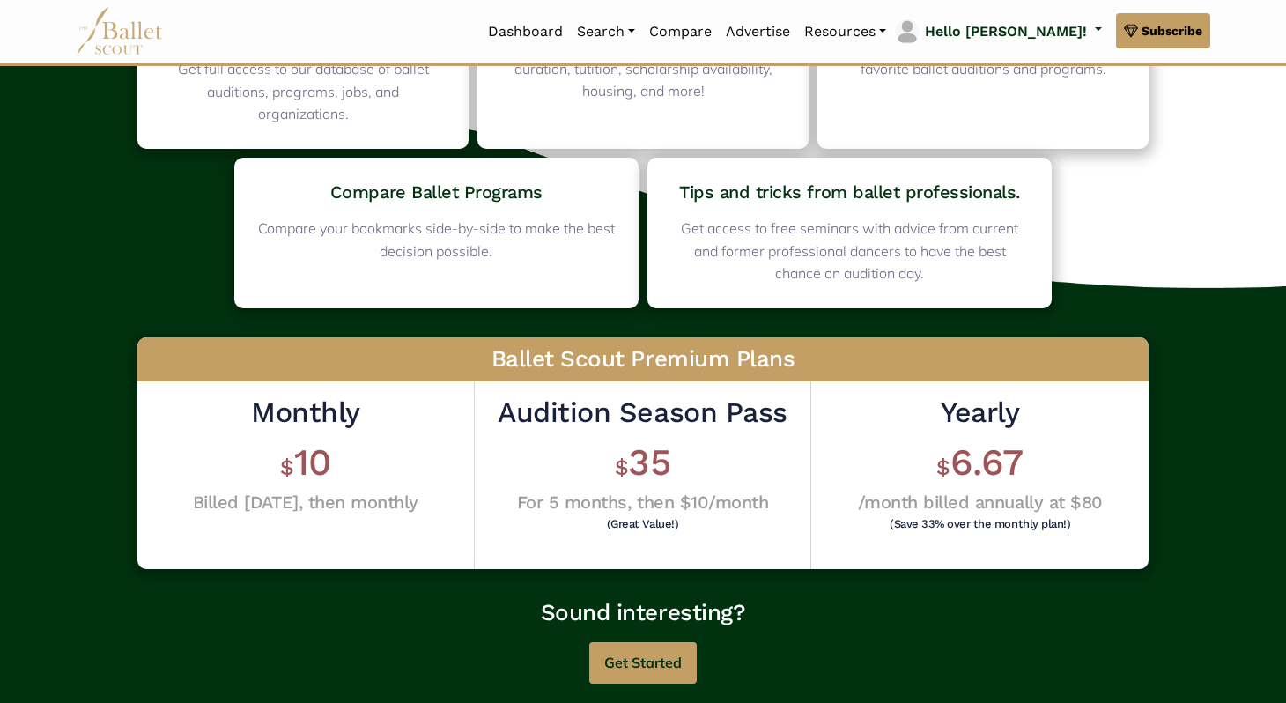
scroll to position [519, 0]
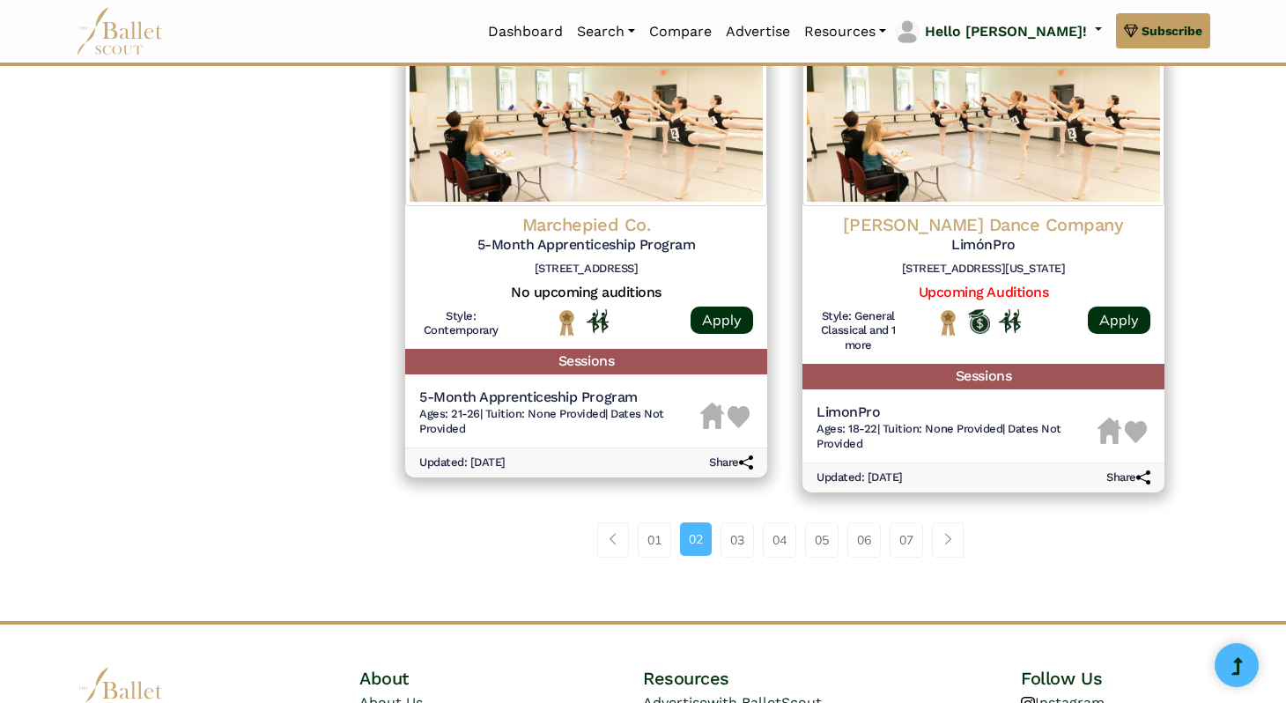
scroll to position [2331, 0]
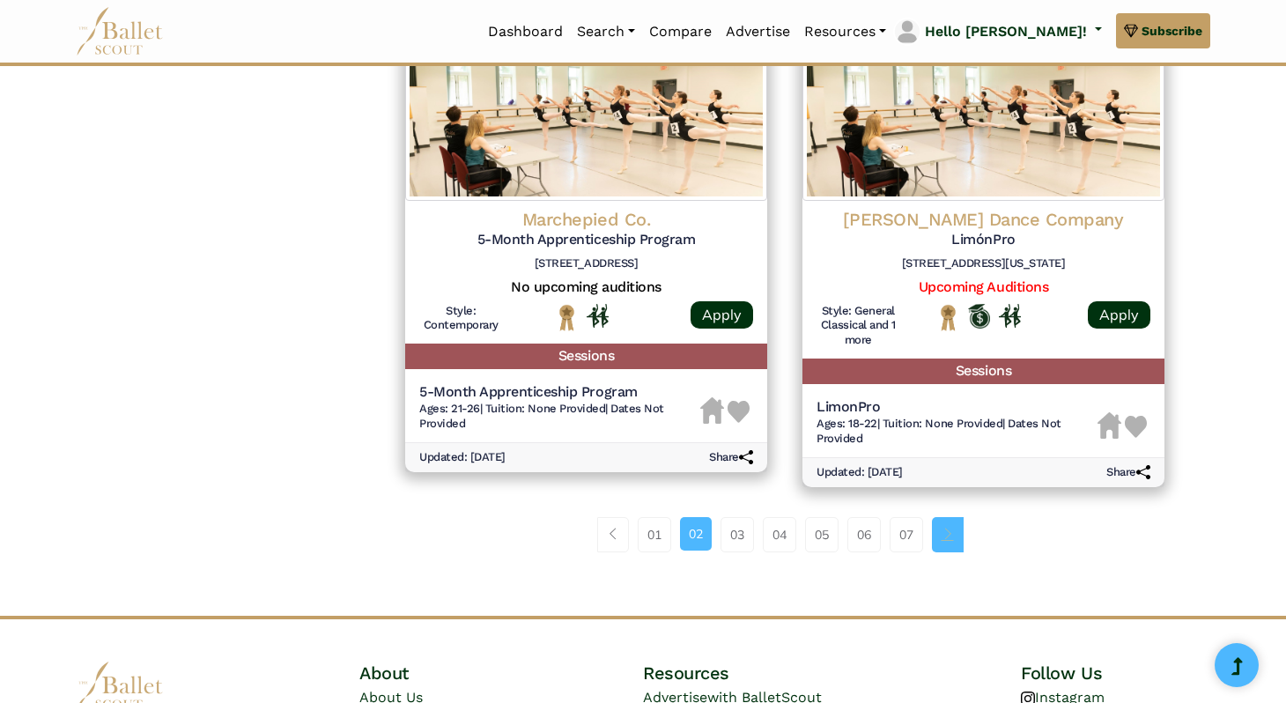
click at [944, 543] on link "Page navigation example" at bounding box center [948, 534] width 32 height 35
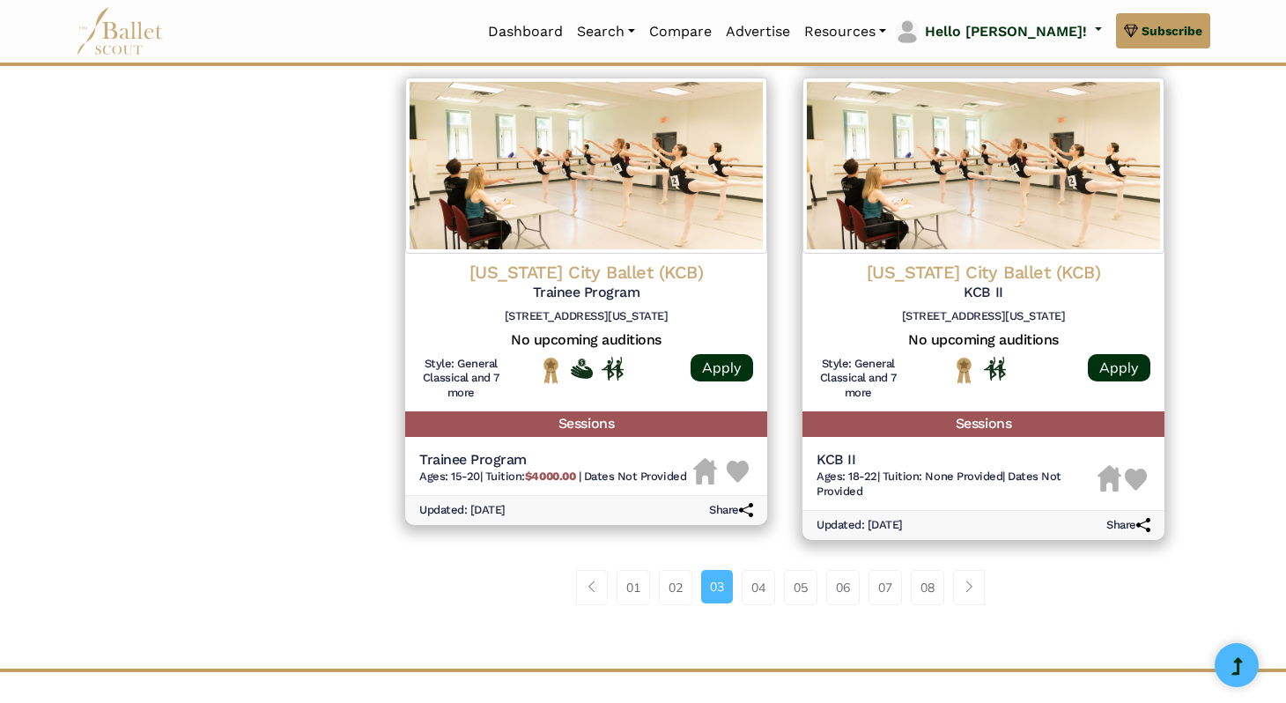
scroll to position [2267, 0]
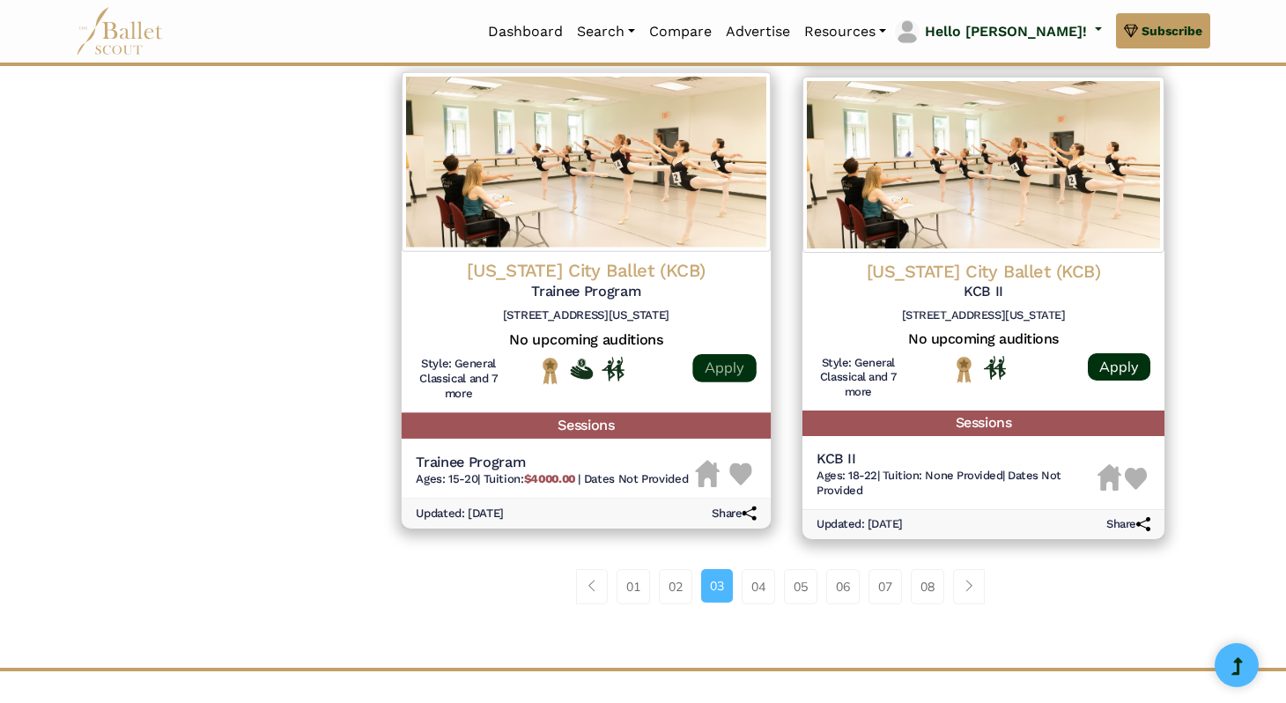
click at [711, 374] on link "Apply" at bounding box center [724, 368] width 63 height 28
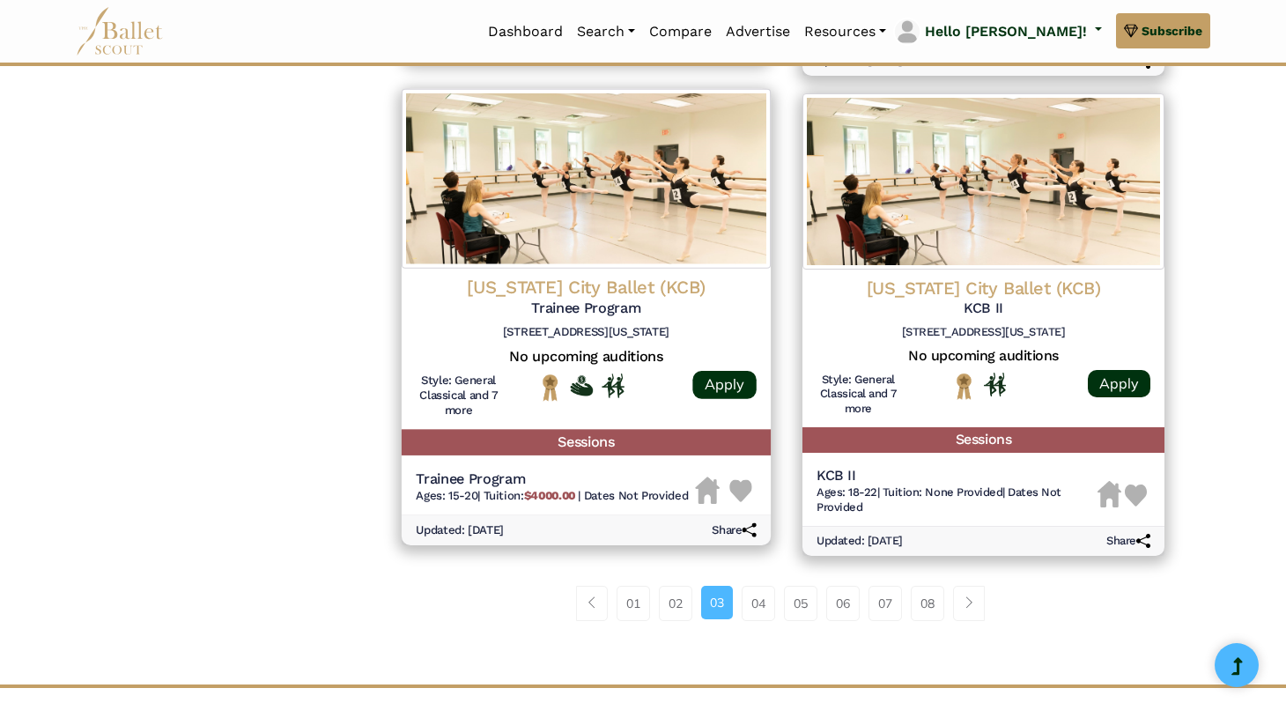
scroll to position [2249, 0]
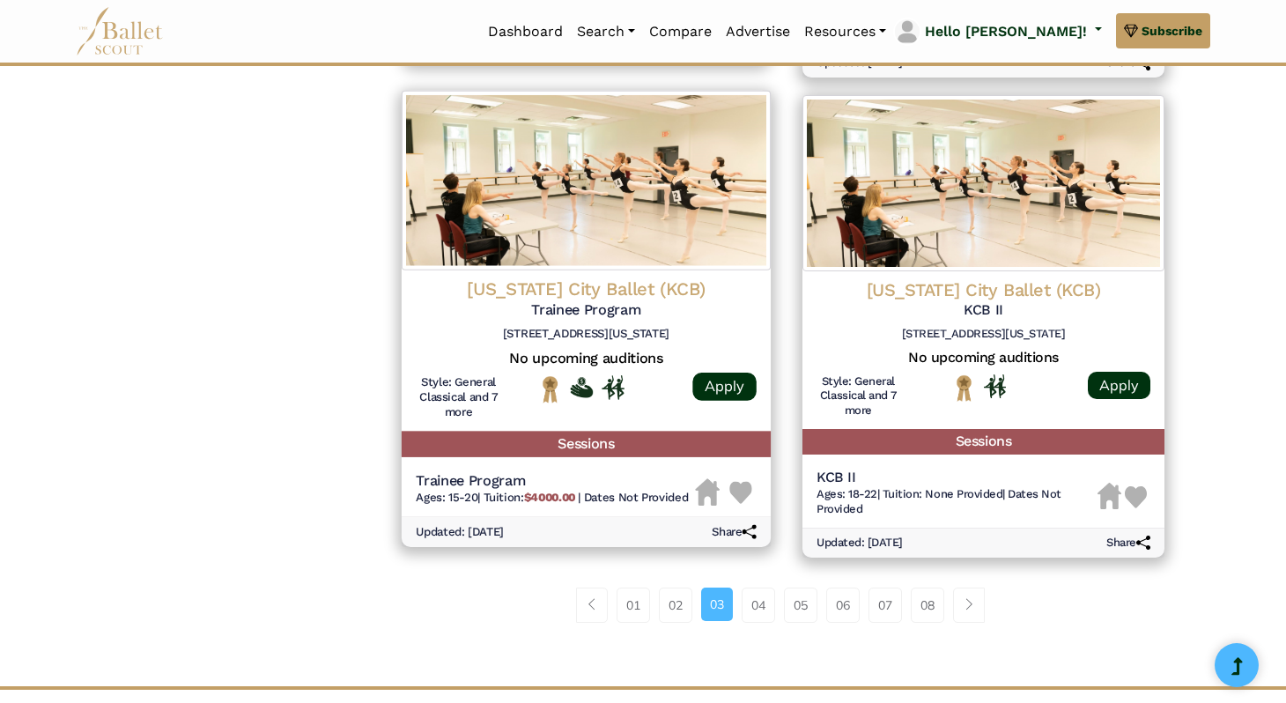
click at [742, 492] on img at bounding box center [741, 493] width 23 height 23
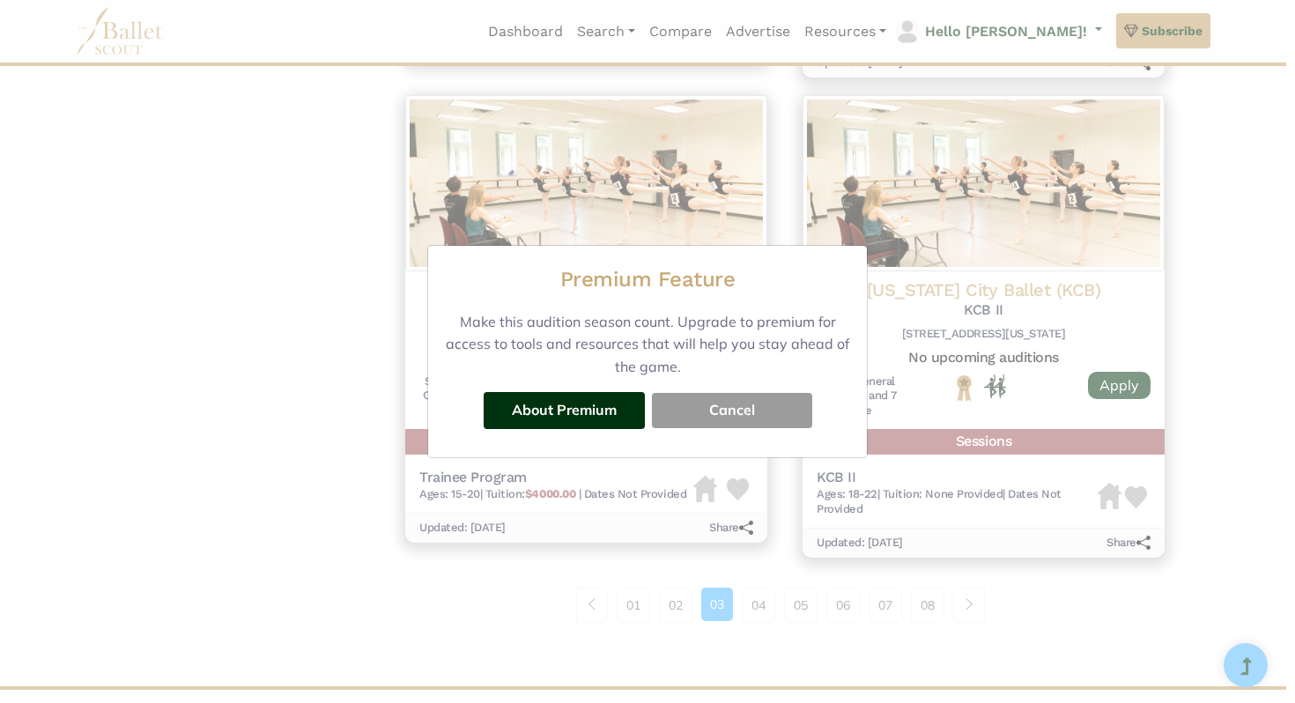
click at [682, 419] on button "Cancel" at bounding box center [732, 410] width 160 height 35
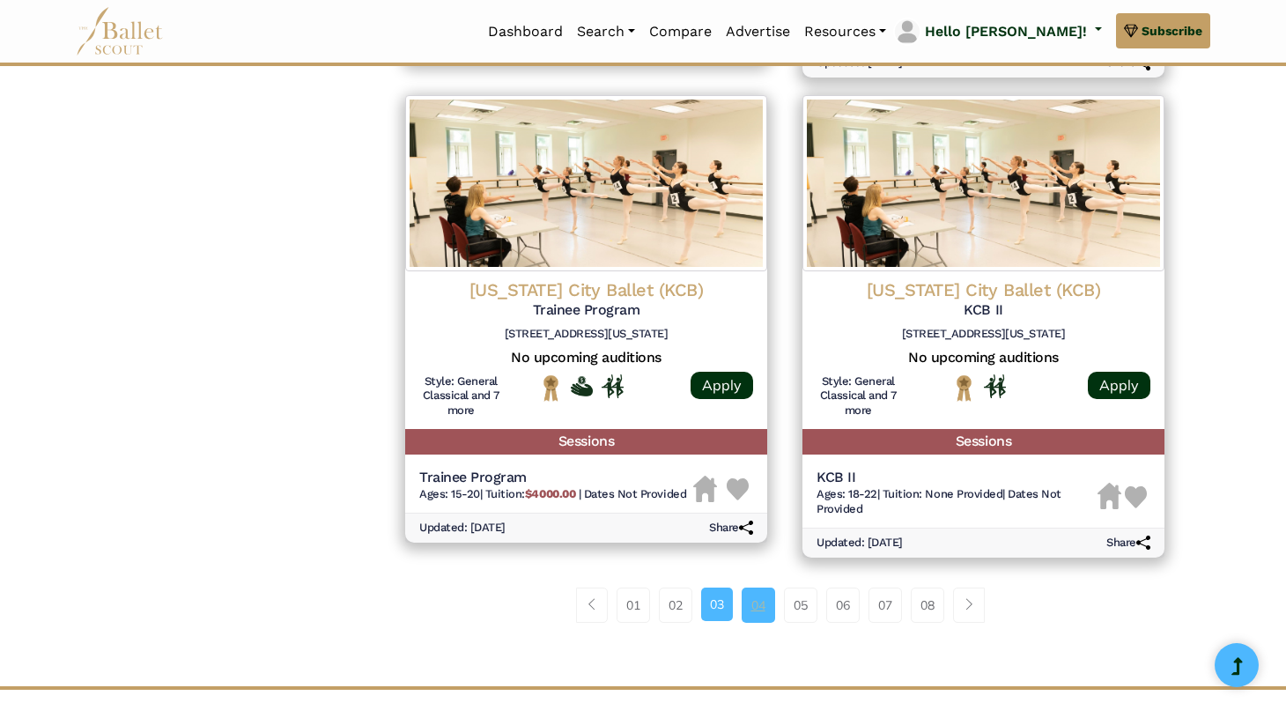
click at [748, 610] on link "04" at bounding box center [758, 605] width 33 height 35
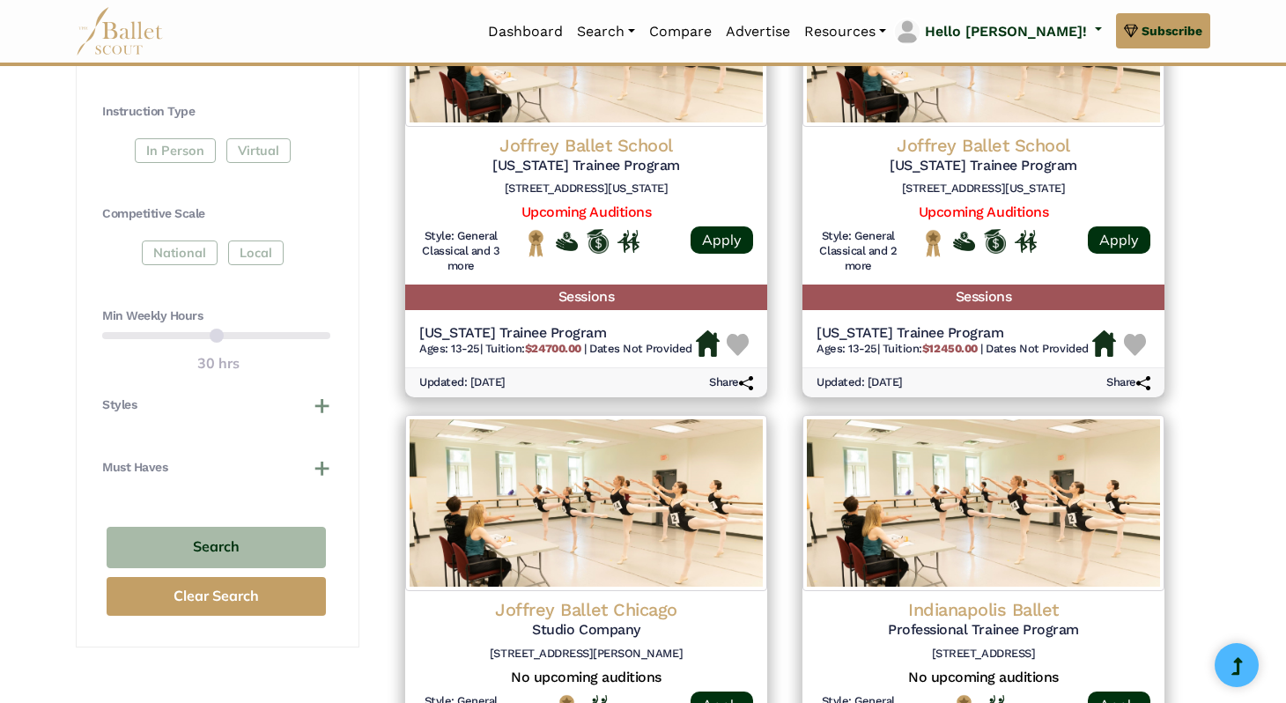
scroll to position [941, 0]
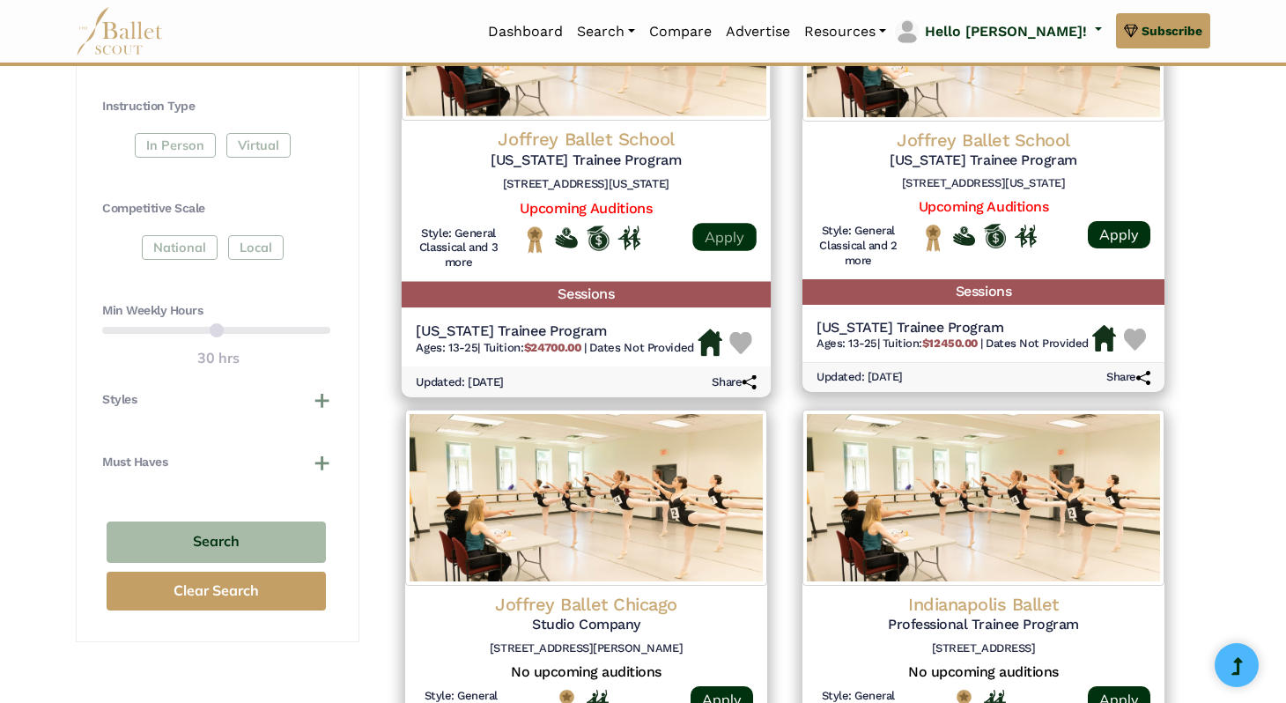
click at [726, 231] on link "Apply" at bounding box center [724, 236] width 63 height 28
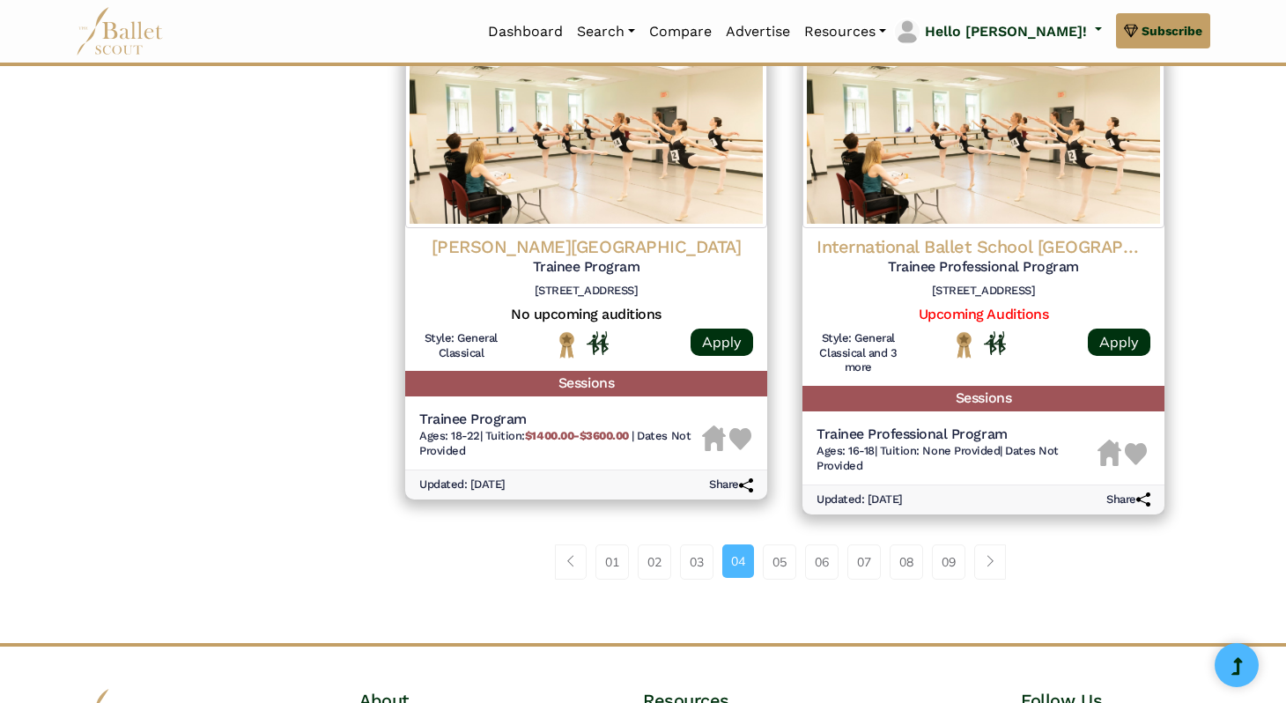
scroll to position [2281, 0]
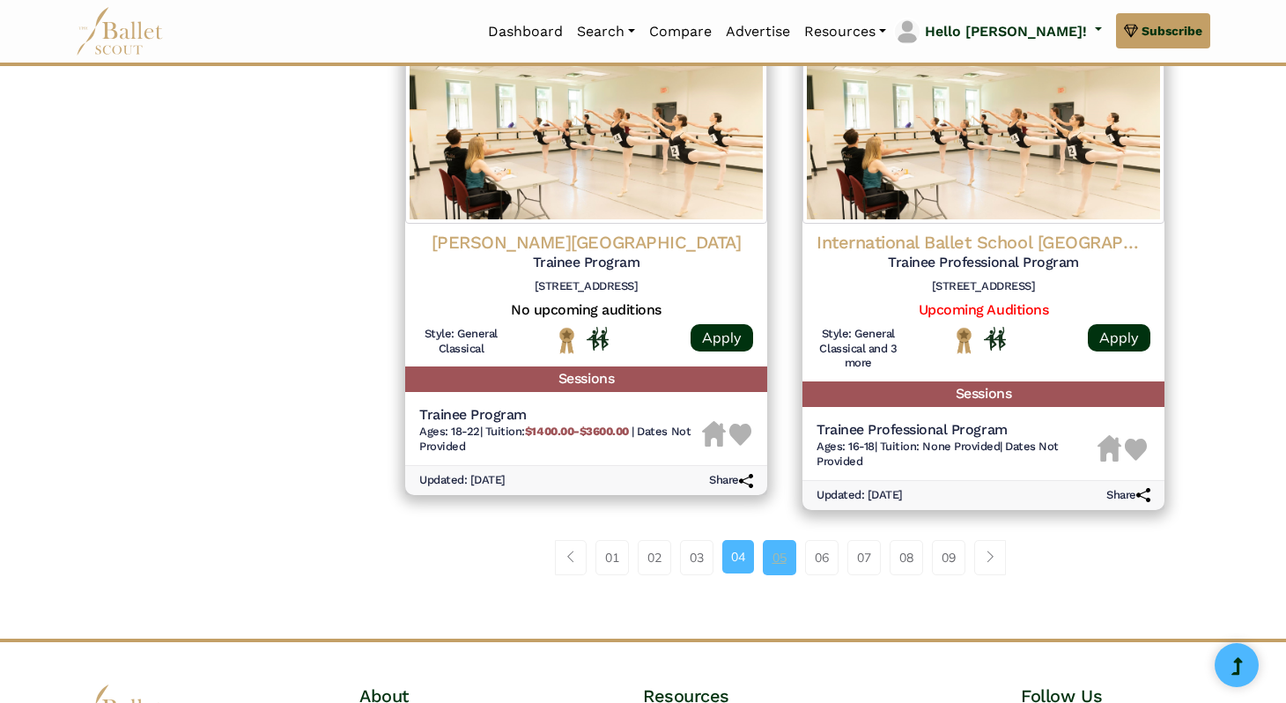
click at [768, 565] on link "05" at bounding box center [779, 557] width 33 height 35
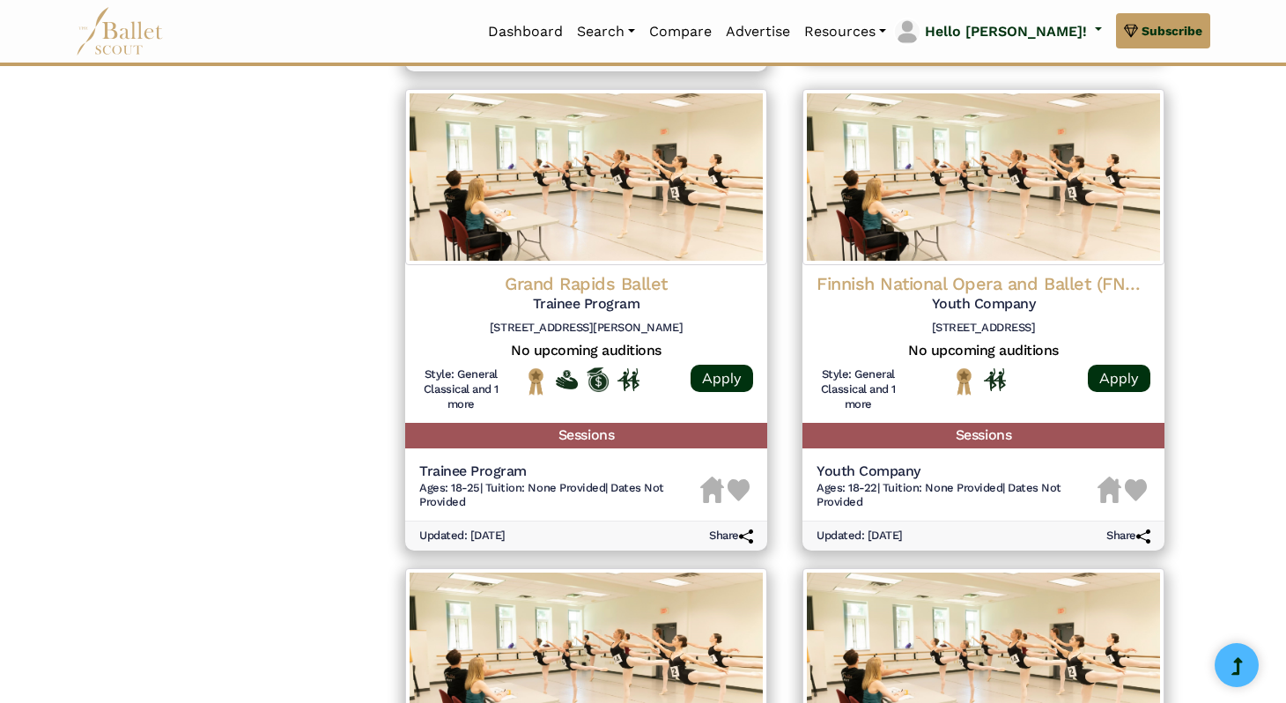
scroll to position [1746, 0]
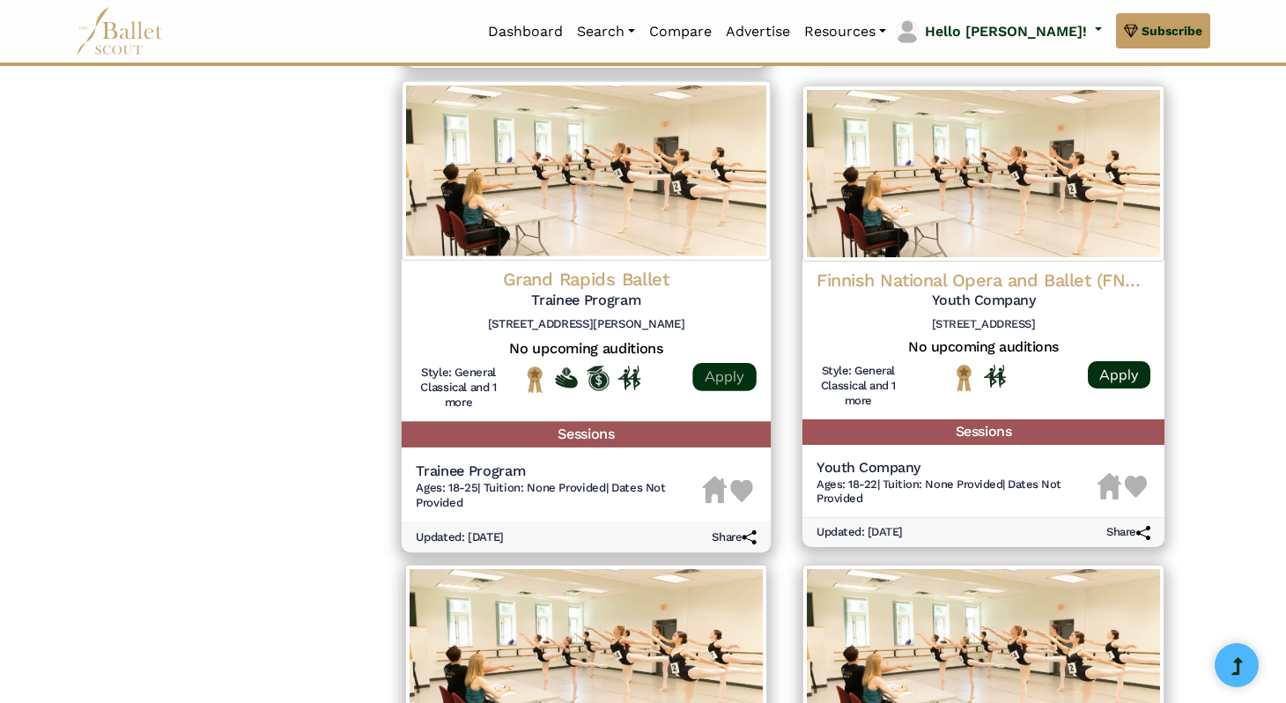
click at [708, 371] on link "Apply" at bounding box center [724, 376] width 63 height 28
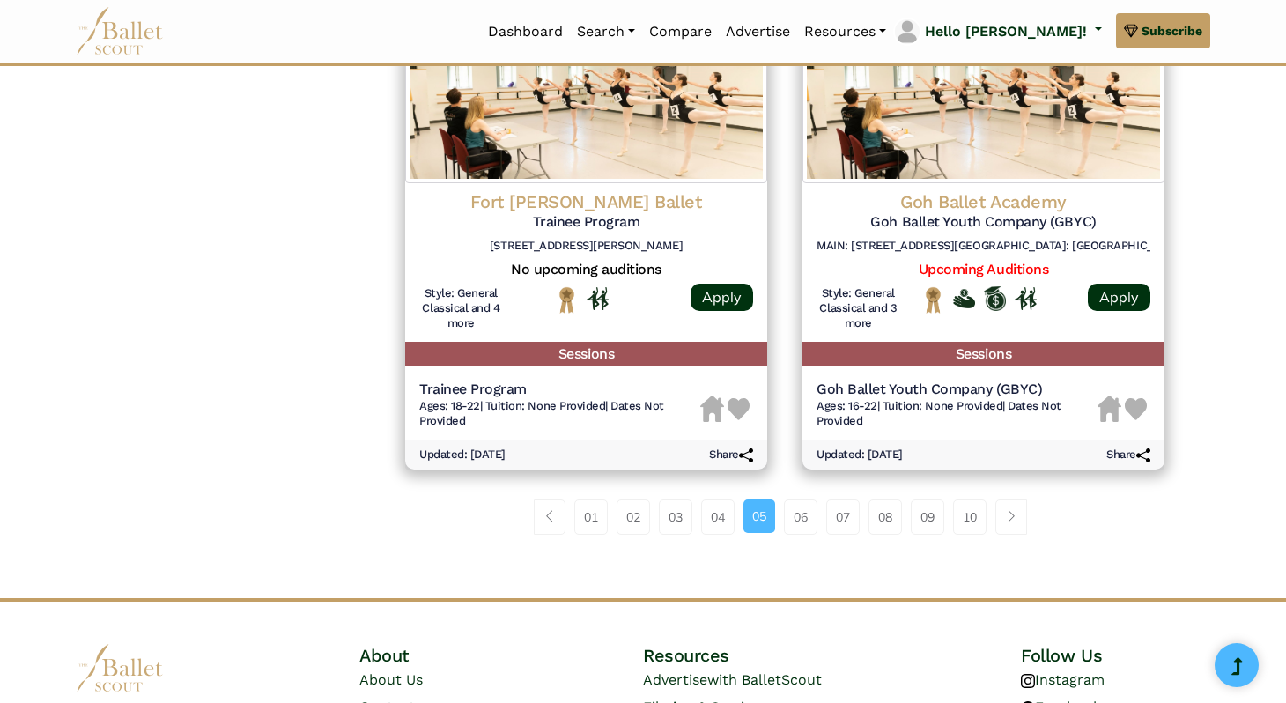
scroll to position [2309, 0]
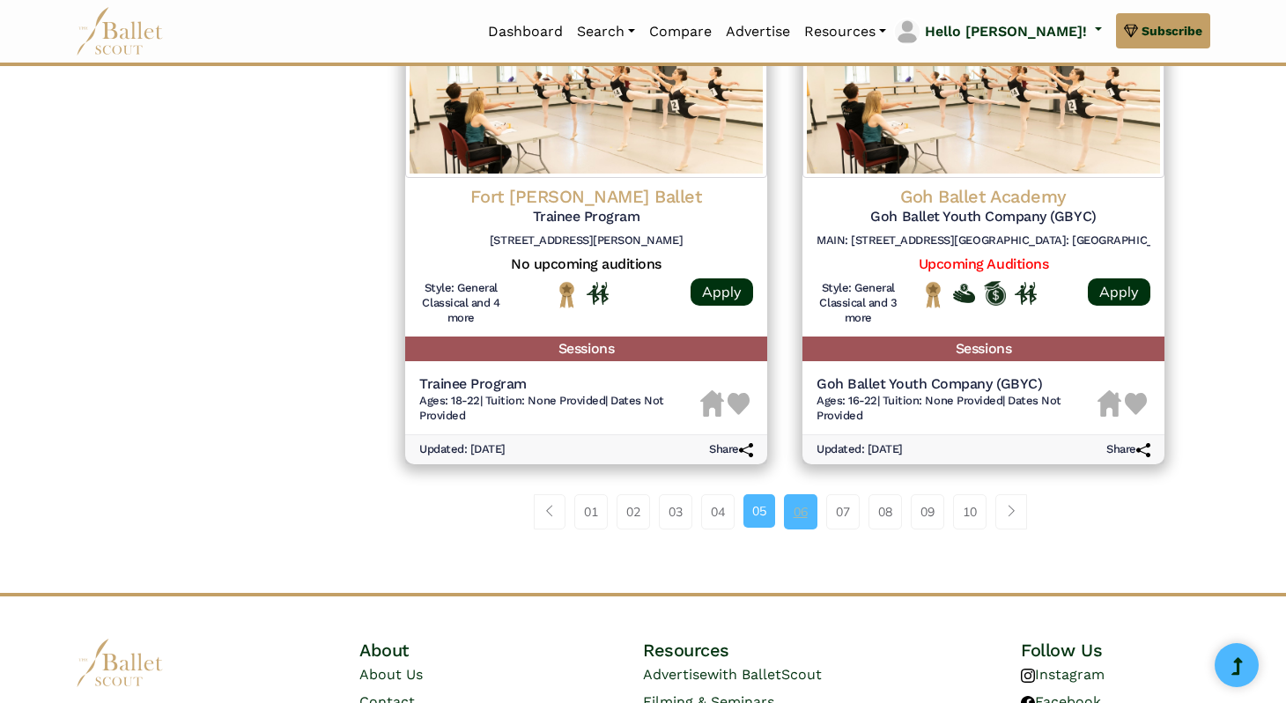
click at [797, 508] on link "06" at bounding box center [800, 511] width 33 height 35
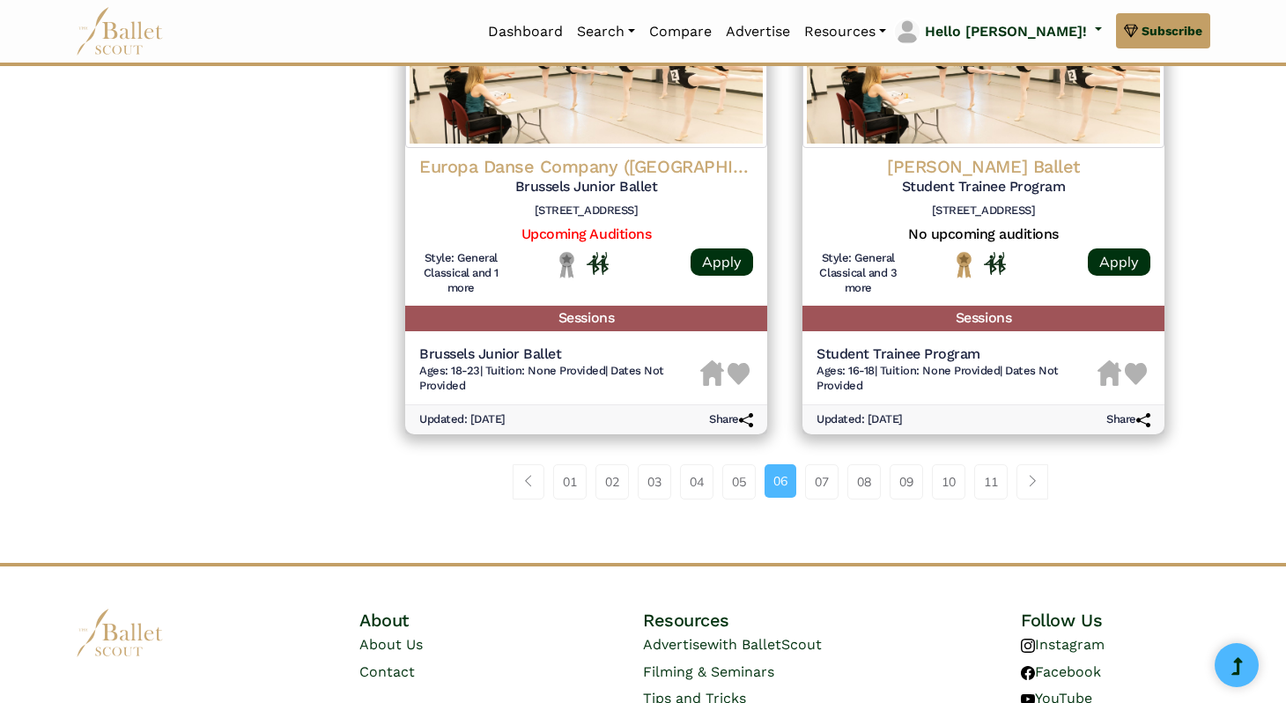
scroll to position [2406, 0]
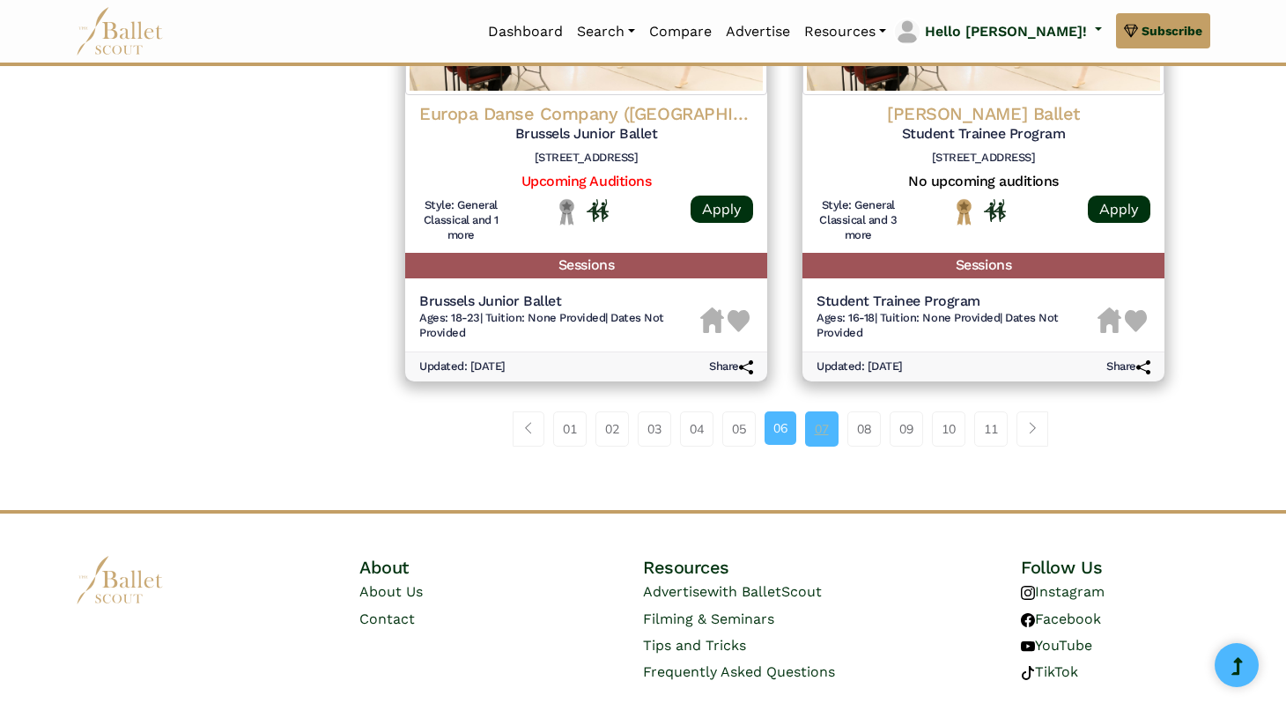
click at [819, 423] on link "07" at bounding box center [821, 428] width 33 height 35
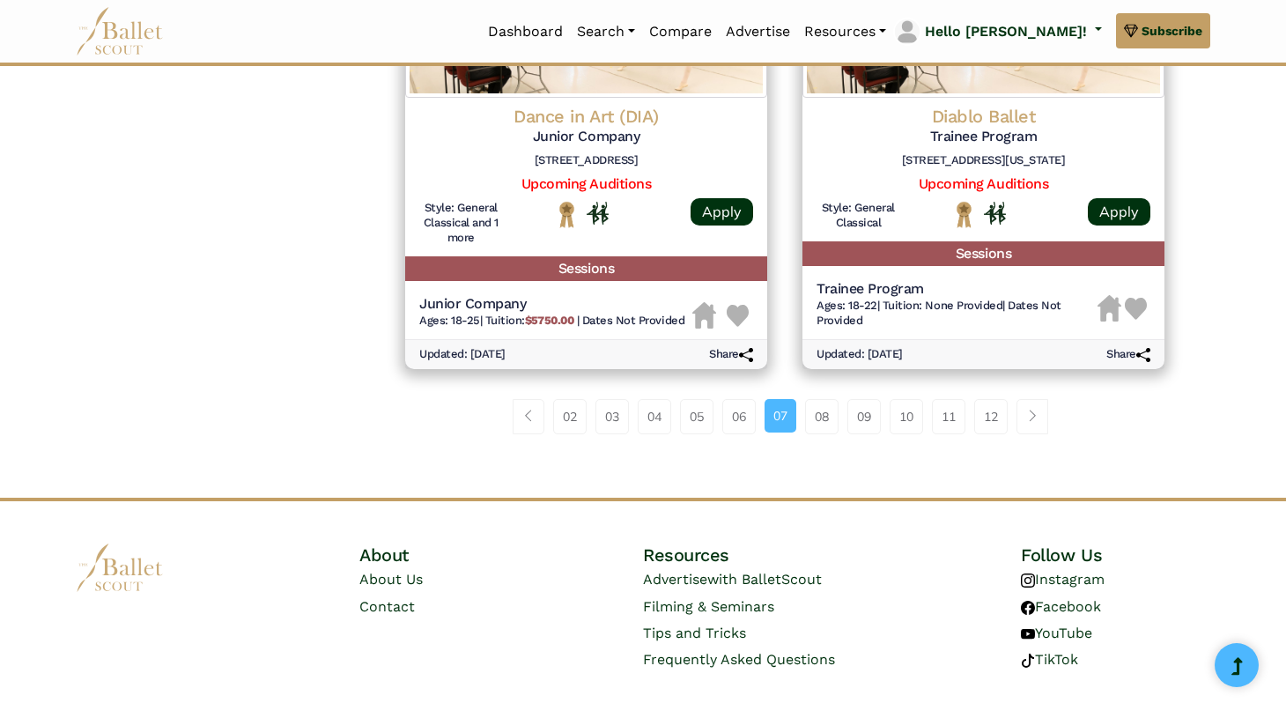
scroll to position [2433, 0]
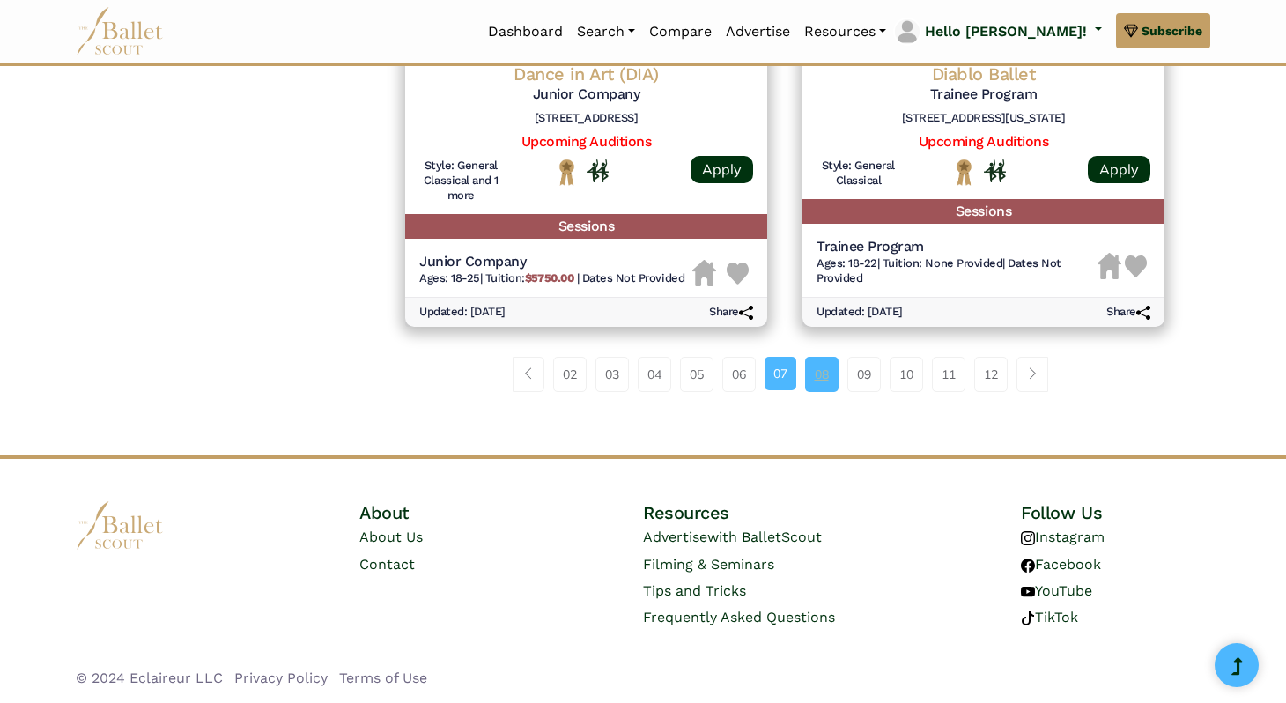
click at [824, 375] on link "08" at bounding box center [821, 374] width 33 height 35
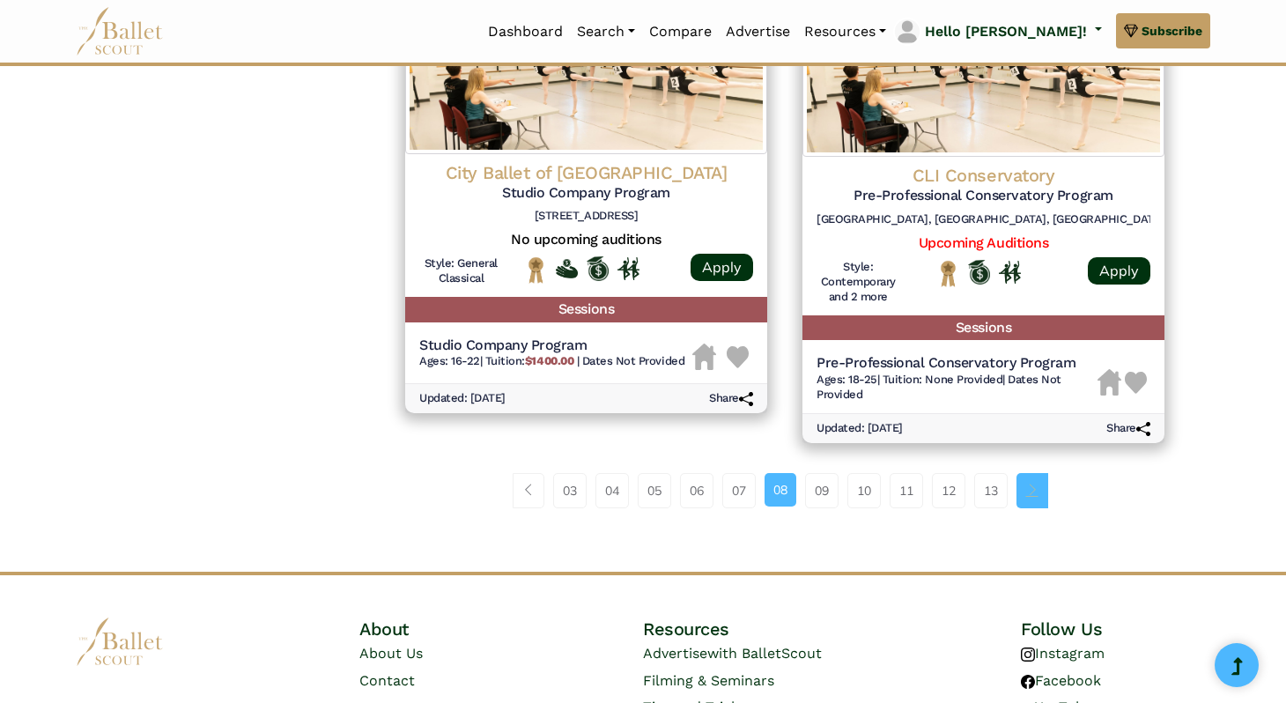
scroll to position [2339, 0]
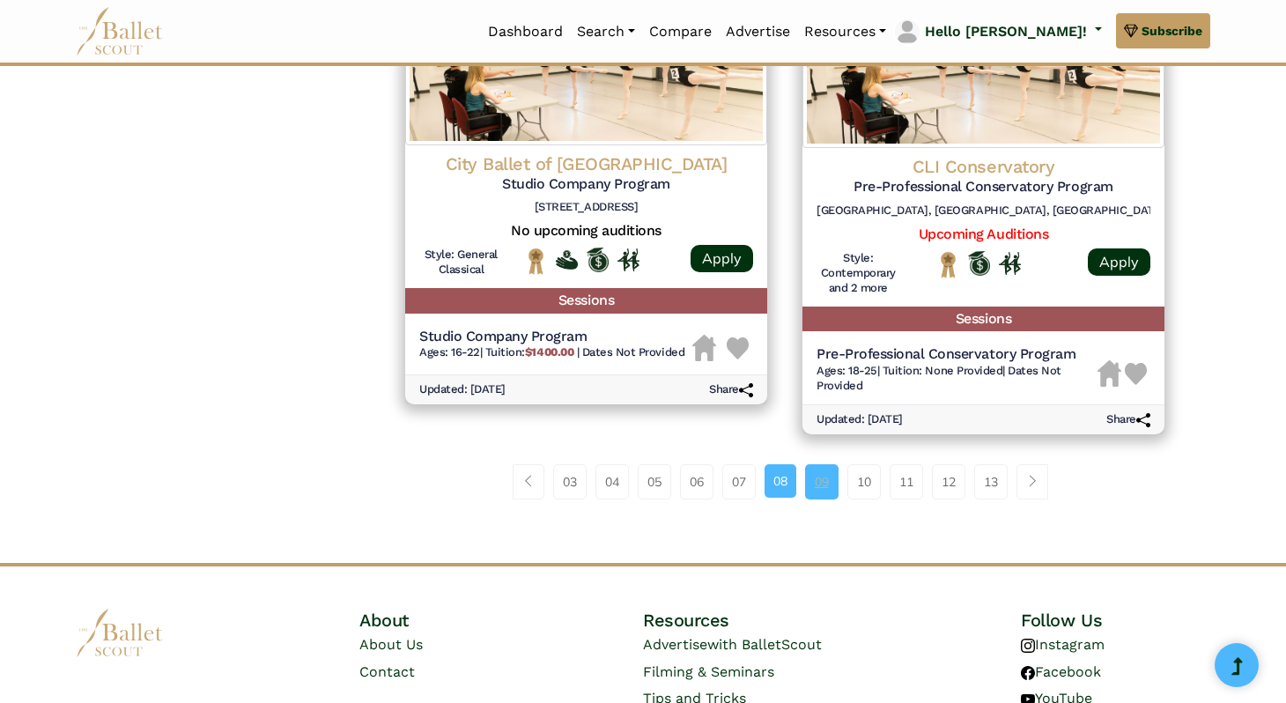
click at [813, 486] on link "09" at bounding box center [821, 481] width 33 height 35
